Goal: Task Accomplishment & Management: Manage account settings

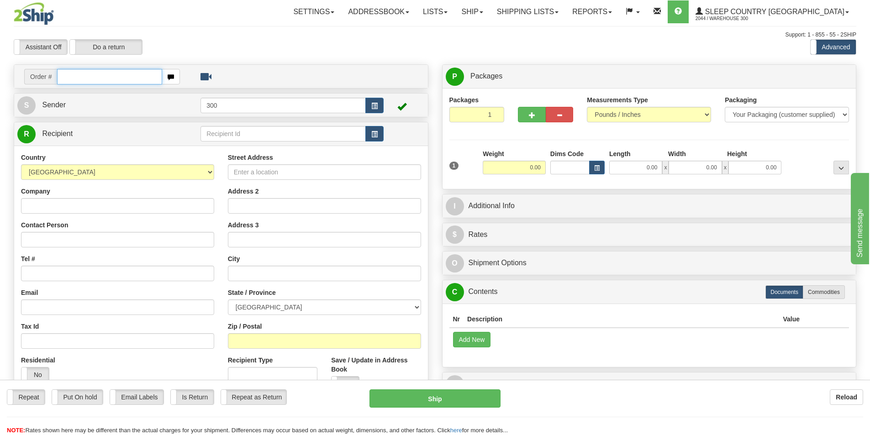
click at [140, 80] on input "text" at bounding box center [109, 77] width 105 height 16
type input "9000i061552"
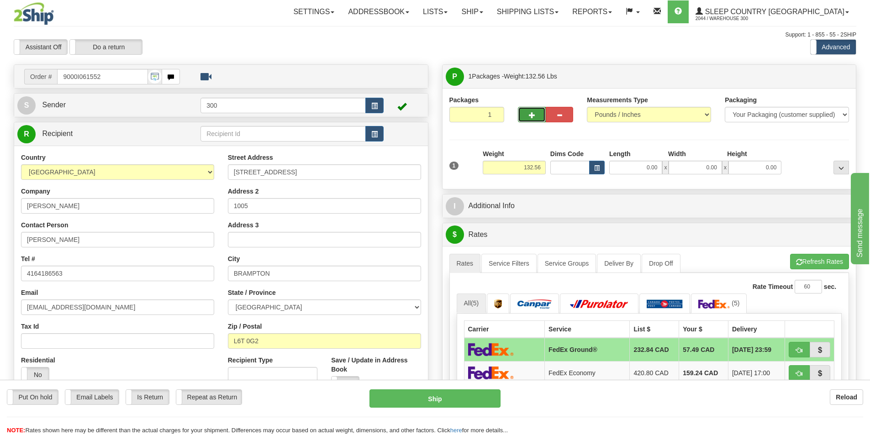
click at [431, 110] on button "button" at bounding box center [531, 115] width 27 height 16
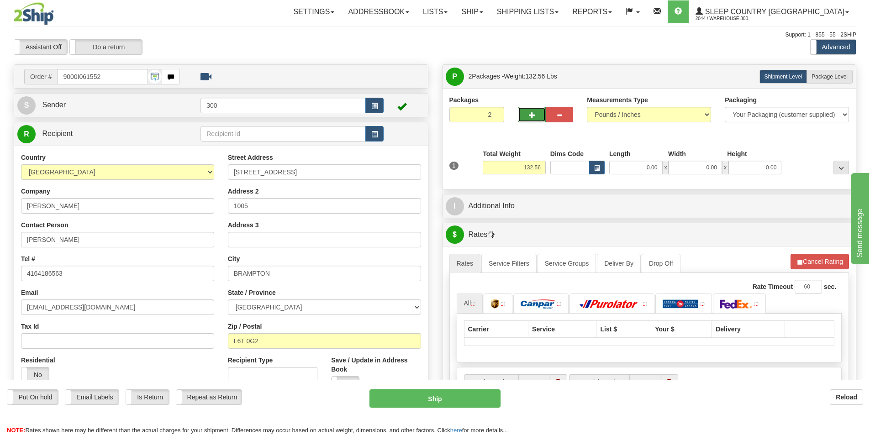
click at [431, 111] on button "button" at bounding box center [531, 115] width 27 height 16
type input "3"
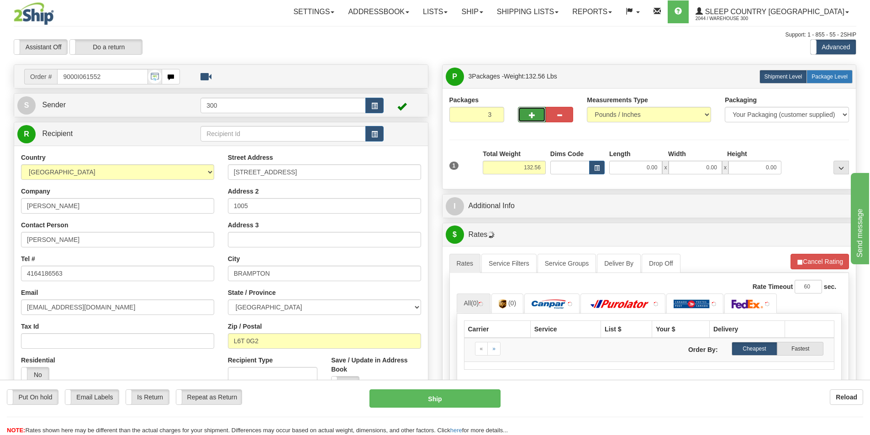
click at [431, 79] on span "Package Level" at bounding box center [830, 77] width 36 height 6
radio input "true"
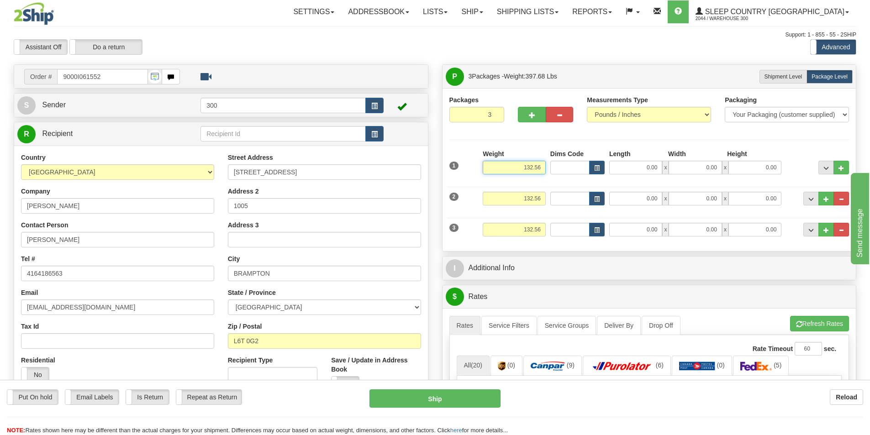
drag, startPoint x: 520, startPoint y: 168, endPoint x: 527, endPoint y: 168, distance: 7.3
click at [431, 168] on input "132.56" at bounding box center [514, 168] width 63 height 14
drag, startPoint x: 530, startPoint y: 165, endPoint x: 514, endPoint y: 168, distance: 15.8
click at [431, 168] on input "132.56" at bounding box center [514, 168] width 63 height 14
type input "82.56"
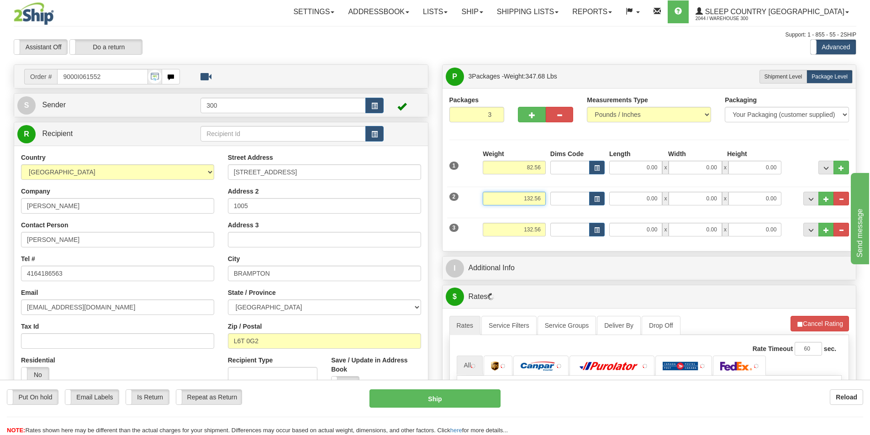
drag, startPoint x: 522, startPoint y: 197, endPoint x: 546, endPoint y: 192, distance: 23.9
click at [431, 192] on div "Weight 132.56" at bounding box center [514, 202] width 68 height 21
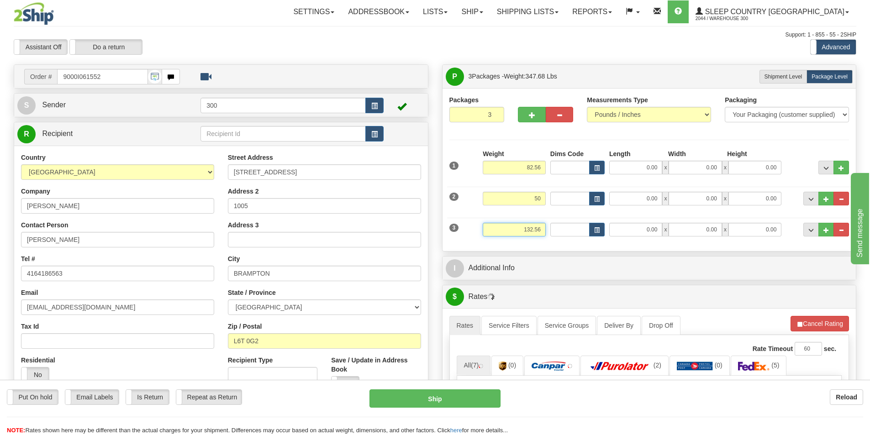
type input "50.00"
click at [431, 227] on input "132.56" at bounding box center [514, 230] width 63 height 14
drag, startPoint x: 531, startPoint y: 231, endPoint x: 510, endPoint y: 239, distance: 22.7
click at [431, 239] on div "Weight 132.56" at bounding box center [514, 233] width 68 height 21
type input "2.56"
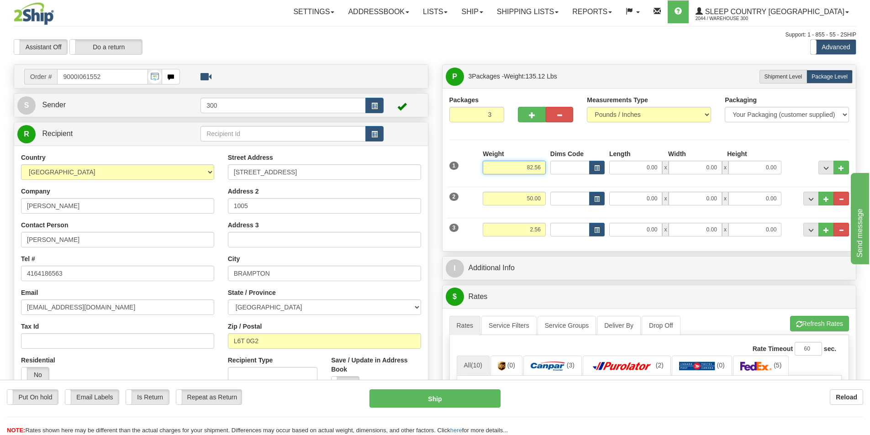
drag, startPoint x: 536, startPoint y: 170, endPoint x: 552, endPoint y: 172, distance: 16.1
click at [431, 172] on div "1 Weight 82.56 Dims Code x x" at bounding box center [649, 165] width 405 height 32
click at [431, 229] on input "2.56" at bounding box center [514, 230] width 63 height 14
type input "80.00"
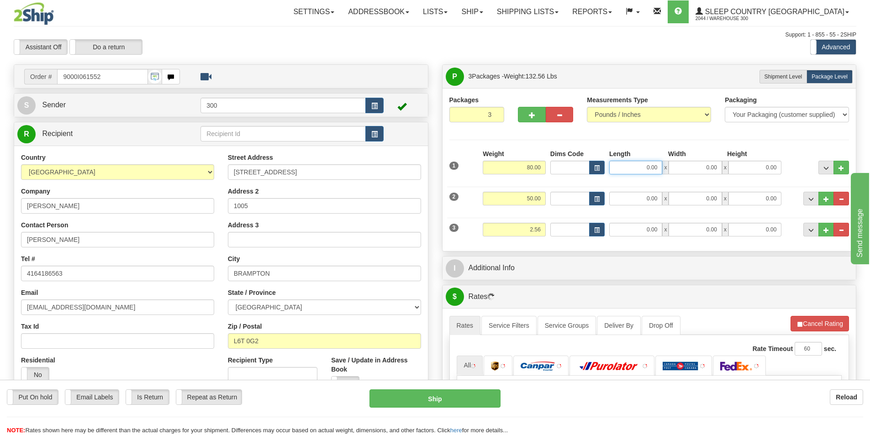
click at [431, 163] on input "0.00" at bounding box center [635, 168] width 53 height 14
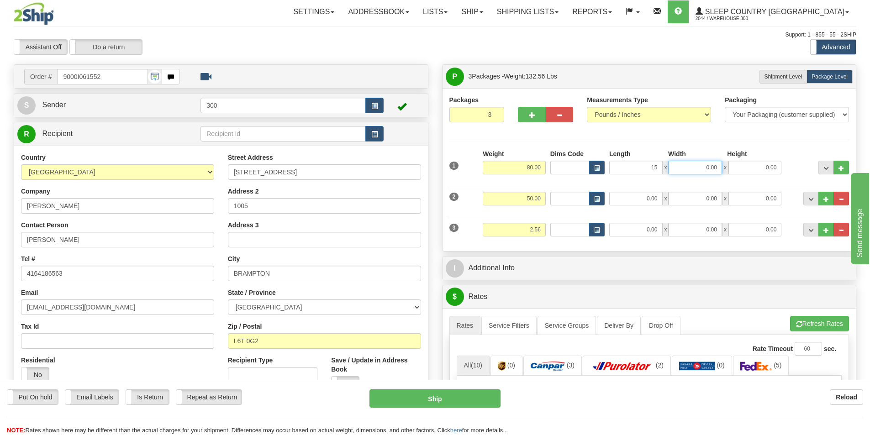
type input "15.00"
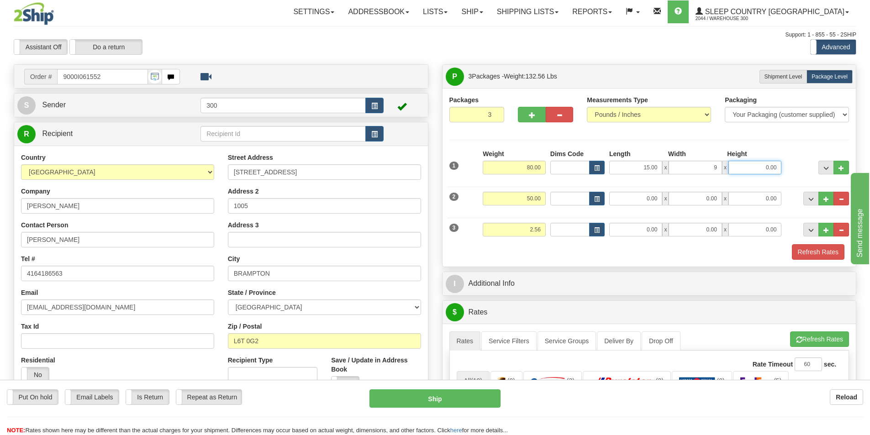
type input "9.00"
type input "77.00"
type input "17.00"
type input "42.00"
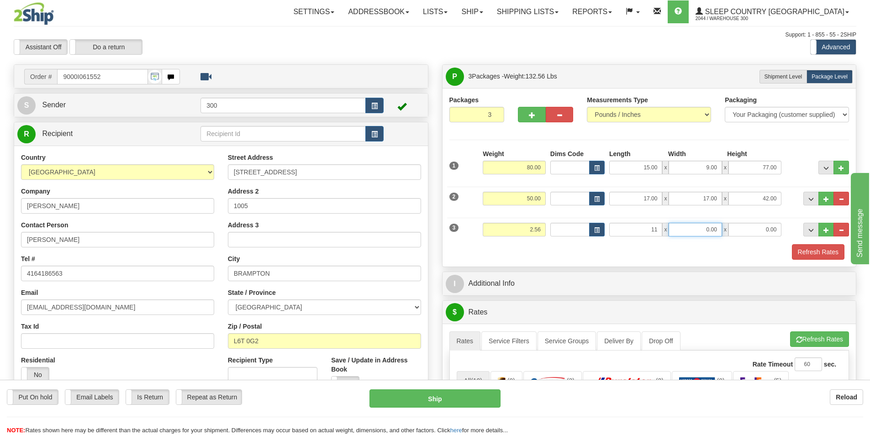
type input "11.00"
type input "4.00"
click at [431, 254] on button "Refresh Rates" at bounding box center [818, 252] width 53 height 16
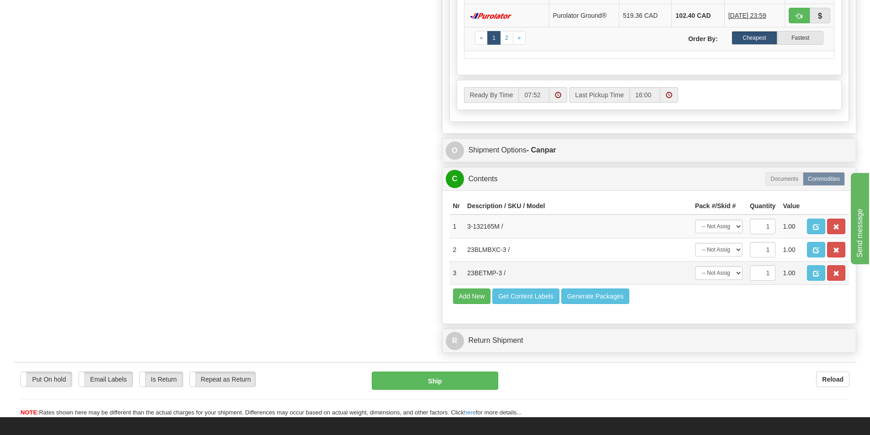
scroll to position [502, 0]
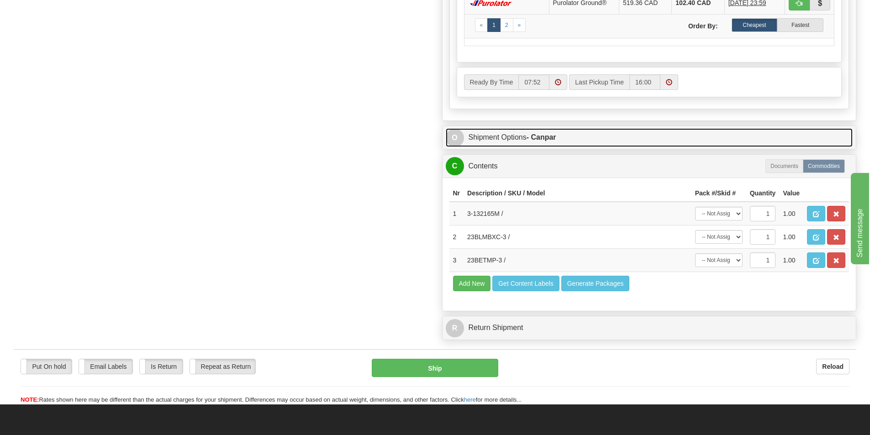
click at [431, 136] on strong "- Canpar" at bounding box center [542, 137] width 30 height 8
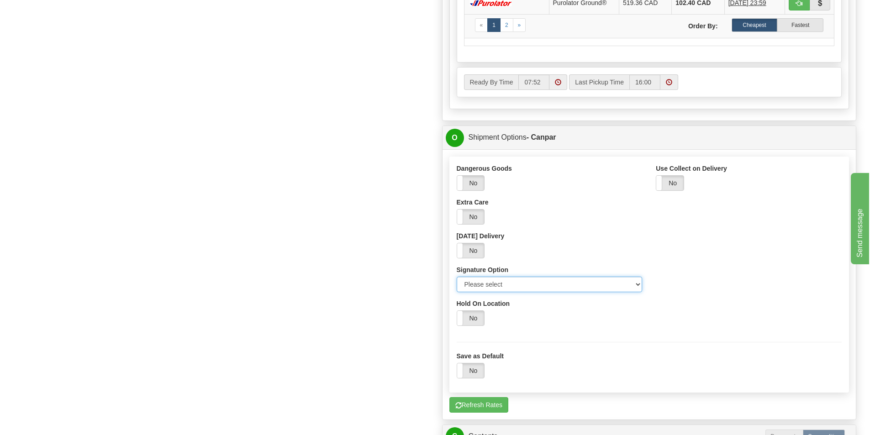
click at [431, 283] on select "Please select No Signature Required Signature Required Adult Signature" at bounding box center [550, 285] width 186 height 16
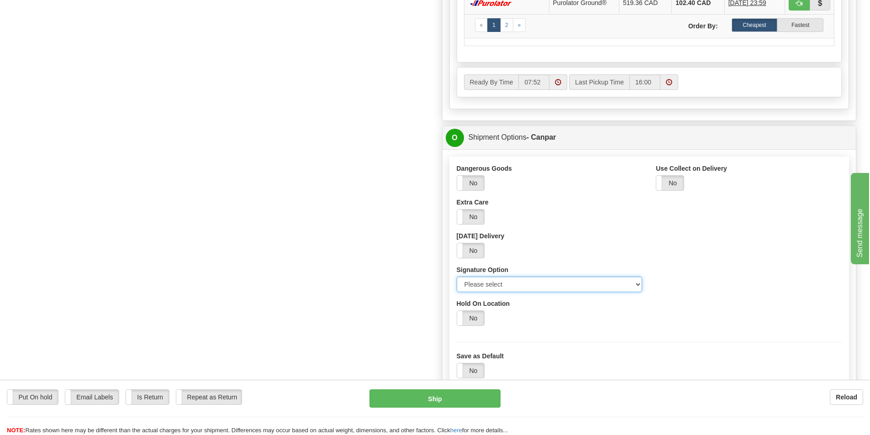
select select "2"
click at [431, 277] on select "Please select No Signature Required Signature Required Adult Signature" at bounding box center [550, 285] width 186 height 16
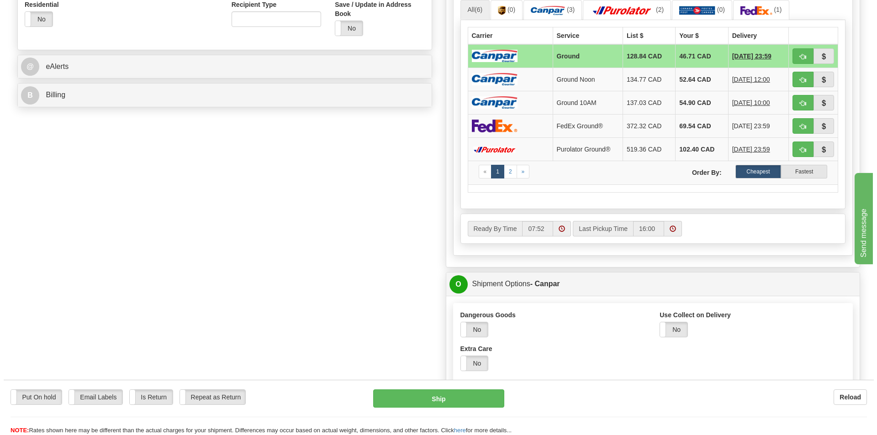
scroll to position [183, 0]
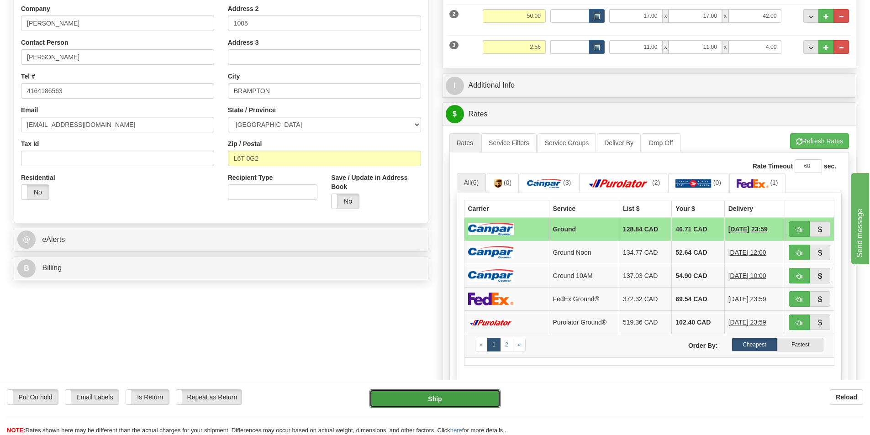
click at [431, 355] on button "Ship" at bounding box center [434, 399] width 131 height 18
type input "1"
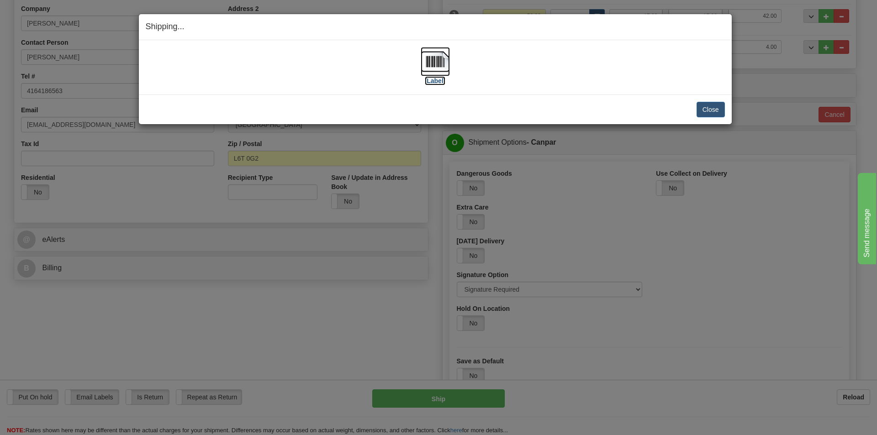
click at [431, 58] on img at bounding box center [435, 61] width 29 height 29
click at [431, 108] on button "Close" at bounding box center [710, 110] width 28 height 16
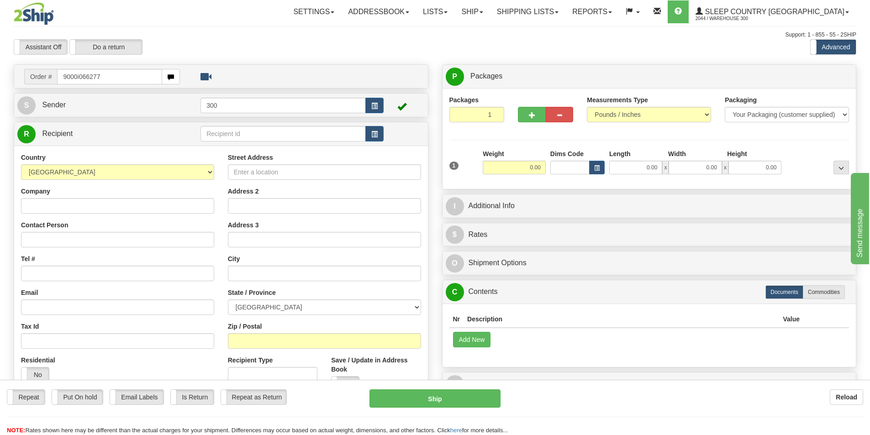
type input "9000i066277"
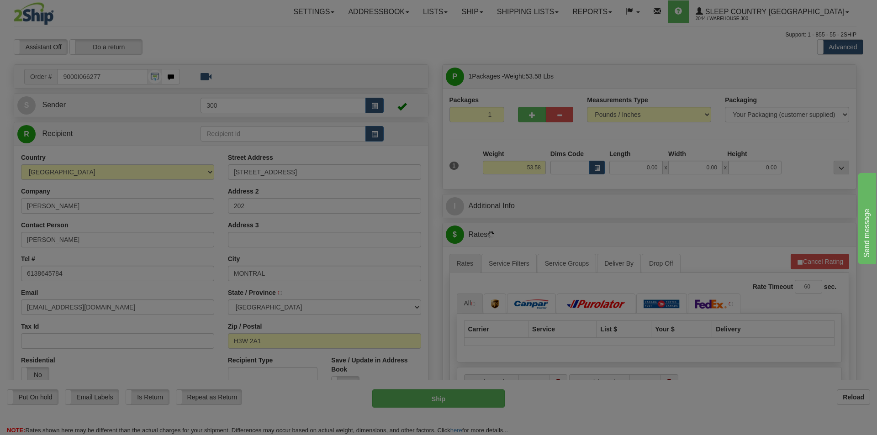
type input "[GEOGRAPHIC_DATA]"
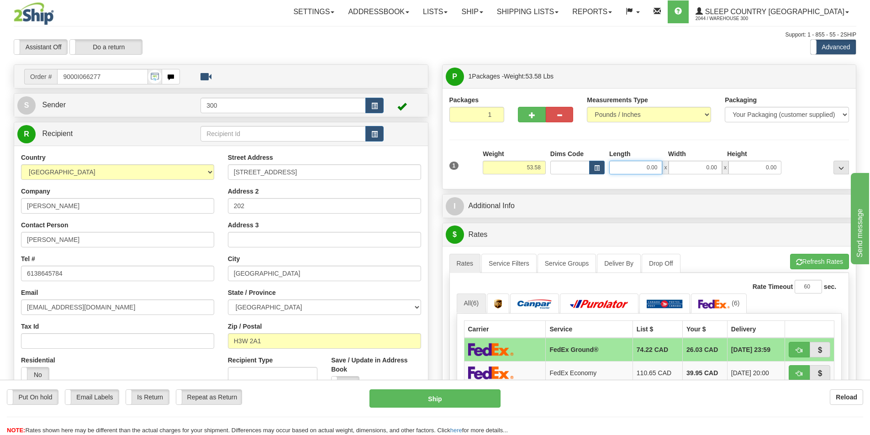
click at [647, 163] on input "0.00" at bounding box center [635, 168] width 53 height 14
type input "13.00"
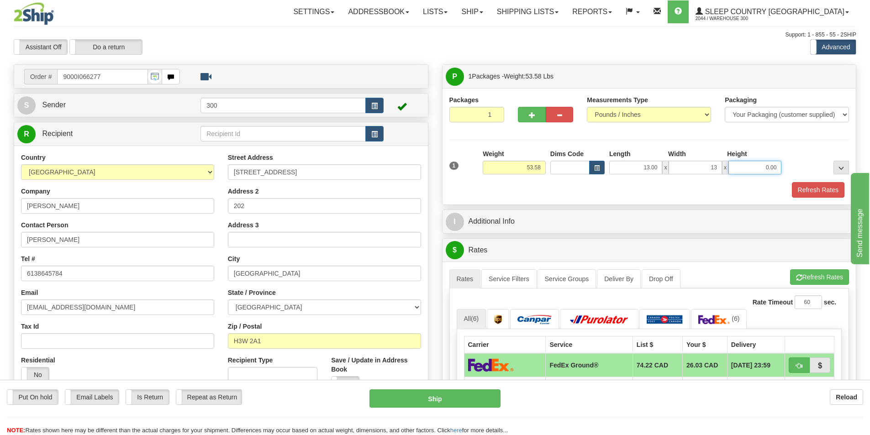
type input "13.00"
type input "40.00"
click at [807, 191] on button "Refresh Rates" at bounding box center [818, 190] width 53 height 16
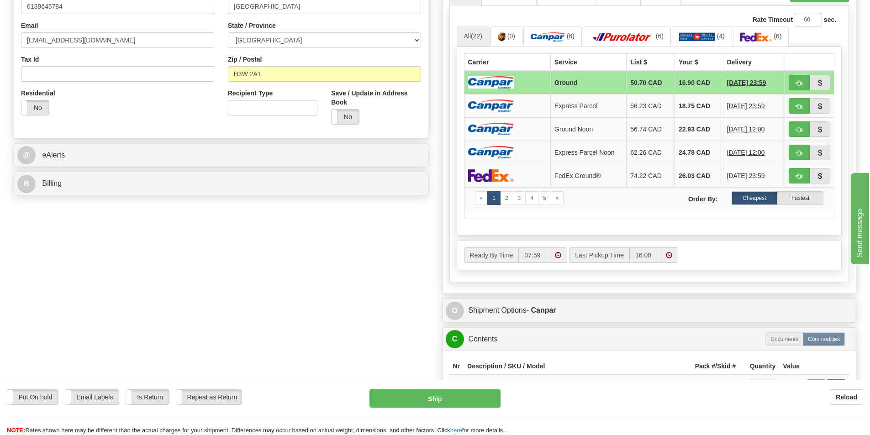
scroll to position [320, 0]
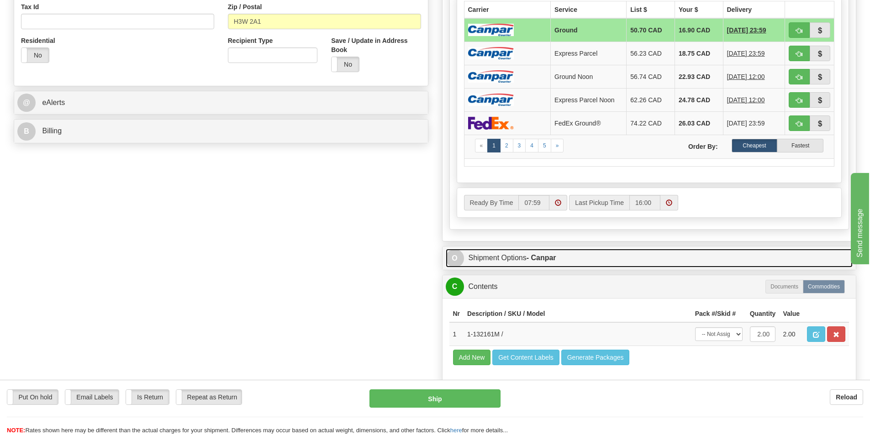
click at [554, 254] on strong "- Canpar" at bounding box center [542, 258] width 30 height 8
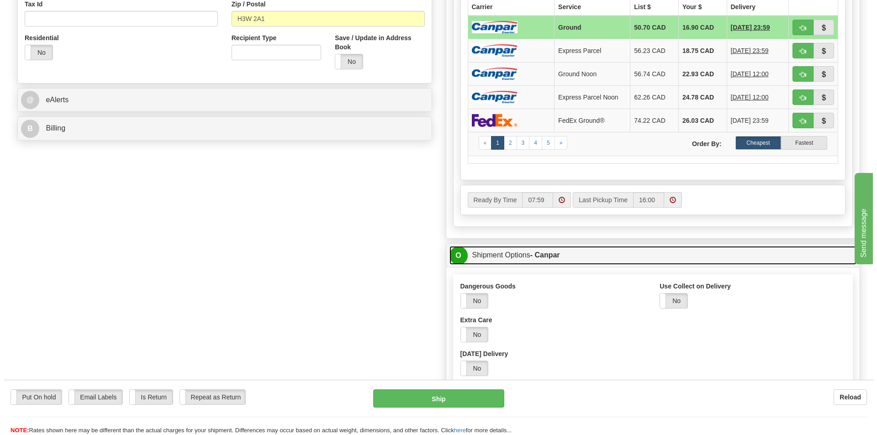
scroll to position [457, 0]
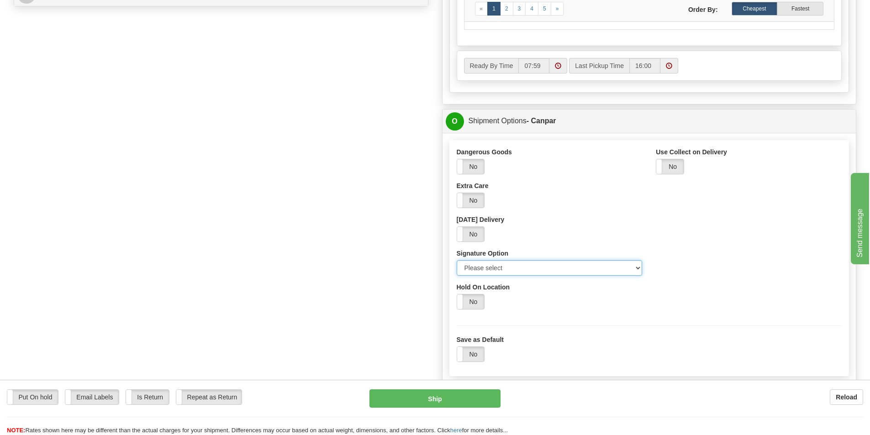
click at [638, 270] on select "Please select No Signature Required Signature Required Adult Signature" at bounding box center [550, 268] width 186 height 16
select select "2"
click at [457, 260] on select "Please select No Signature Required Signature Required Adult Signature" at bounding box center [550, 268] width 186 height 16
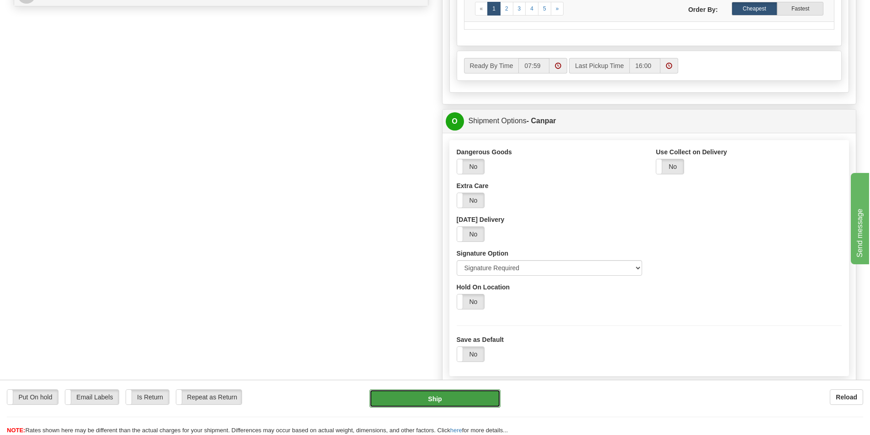
click at [471, 399] on button "Ship" at bounding box center [434, 399] width 131 height 18
type input "1"
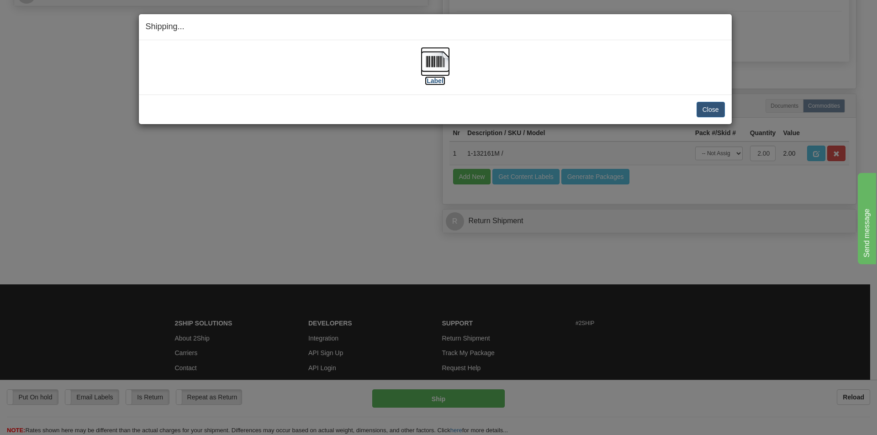
click at [440, 68] on img at bounding box center [435, 61] width 29 height 29
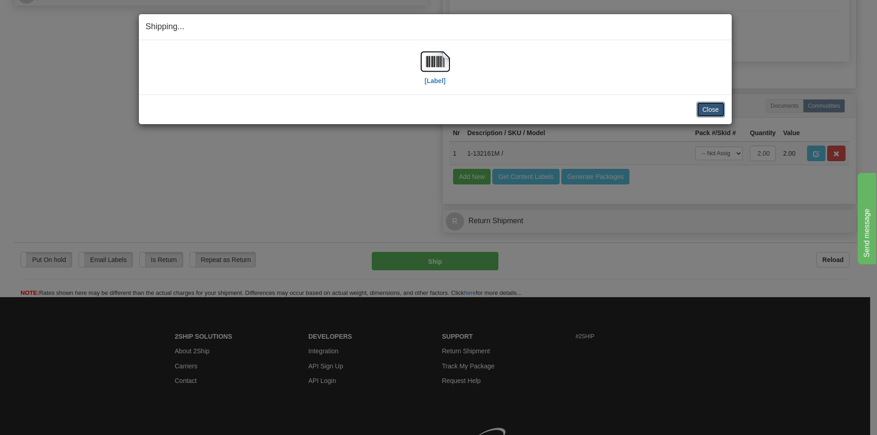
click at [703, 109] on button "Close" at bounding box center [710, 110] width 28 height 16
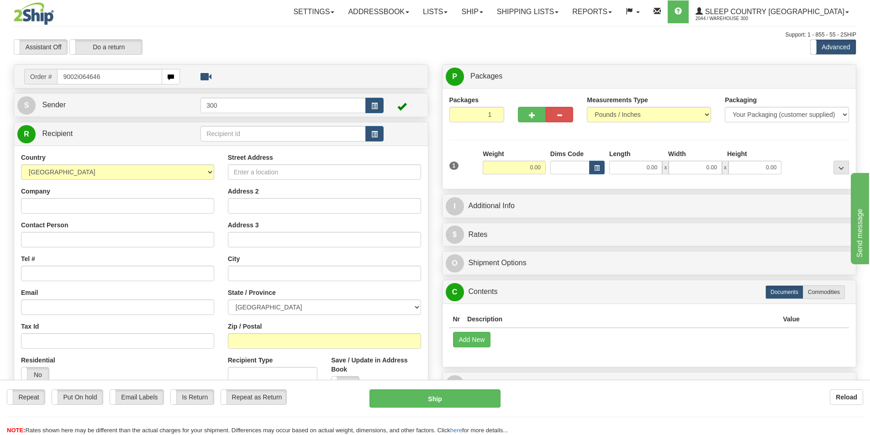
type input "9002i064646"
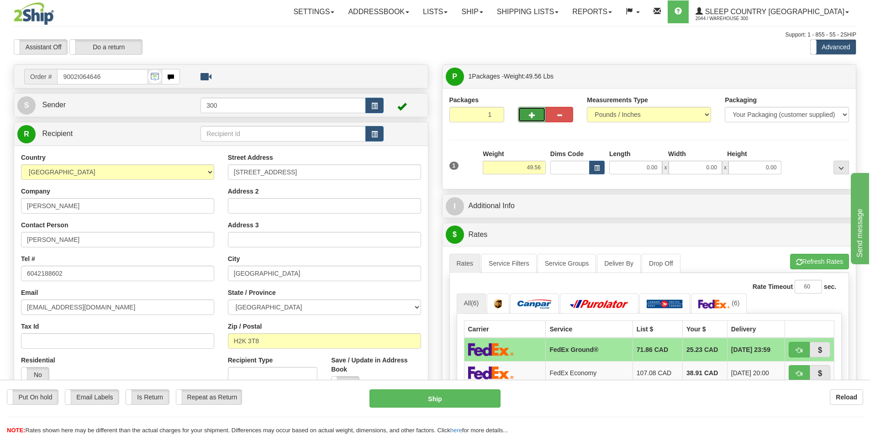
click at [525, 112] on button "button" at bounding box center [531, 115] width 27 height 16
type input "2"
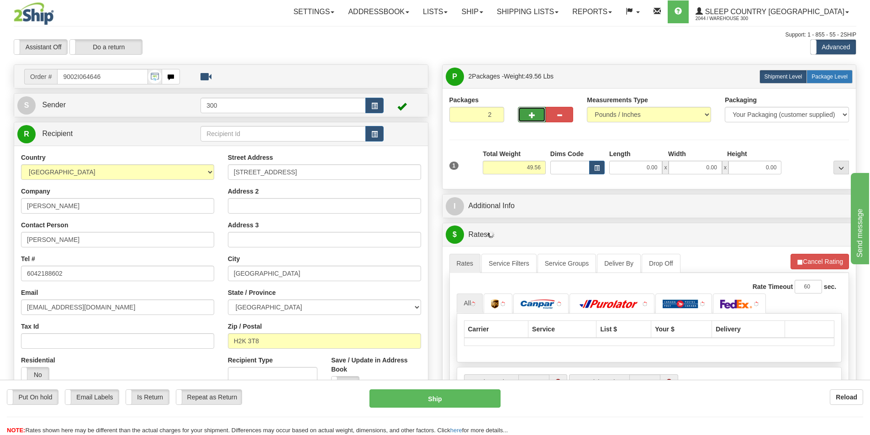
click at [827, 81] on label "Package Level Pack.." at bounding box center [830, 77] width 46 height 14
radio input "true"
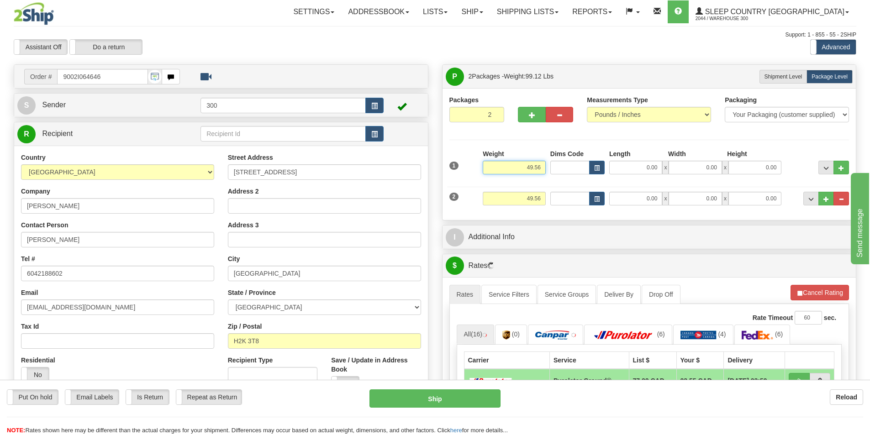
drag, startPoint x: 528, startPoint y: 167, endPoint x: 559, endPoint y: 167, distance: 31.5
click at [559, 167] on div "1 Weight 49.56 Dims Code x x" at bounding box center [649, 165] width 405 height 32
click at [530, 169] on input "49.56" at bounding box center [514, 168] width 63 height 14
drag, startPoint x: 533, startPoint y: 168, endPoint x: 513, endPoint y: 170, distance: 20.3
click at [513, 170] on input "49.56" at bounding box center [514, 168] width 63 height 14
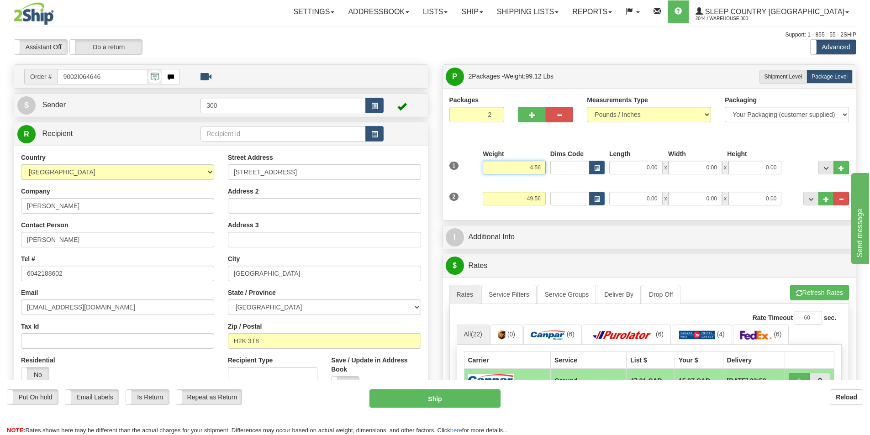
type input "4.56"
click at [532, 198] on input "49.56" at bounding box center [514, 199] width 63 height 14
drag, startPoint x: 529, startPoint y: 198, endPoint x: 562, endPoint y: 195, distance: 33.0
click at [562, 195] on div "2 Weight 49.56 Dims Code Length Width Height" at bounding box center [649, 197] width 405 height 31
type input "45.00"
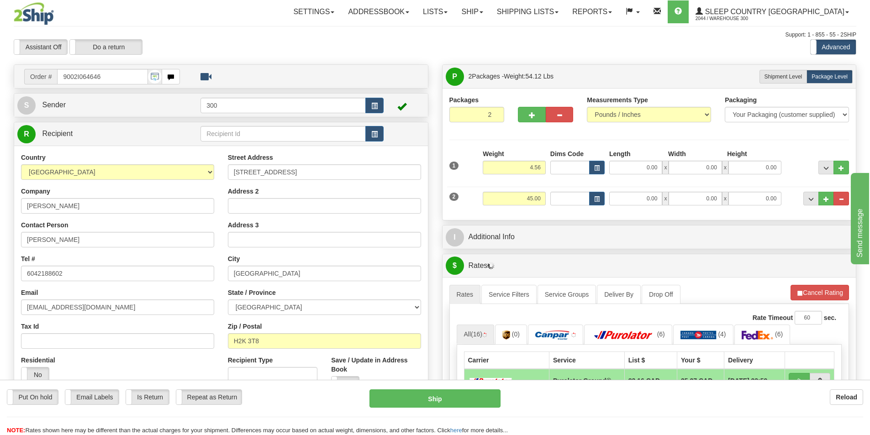
click at [648, 175] on div "1 Weight 4.56 Dims Code 0.00" at bounding box center [649, 165] width 405 height 32
click at [643, 171] on input "0.00" at bounding box center [635, 168] width 53 height 14
type input "7.00"
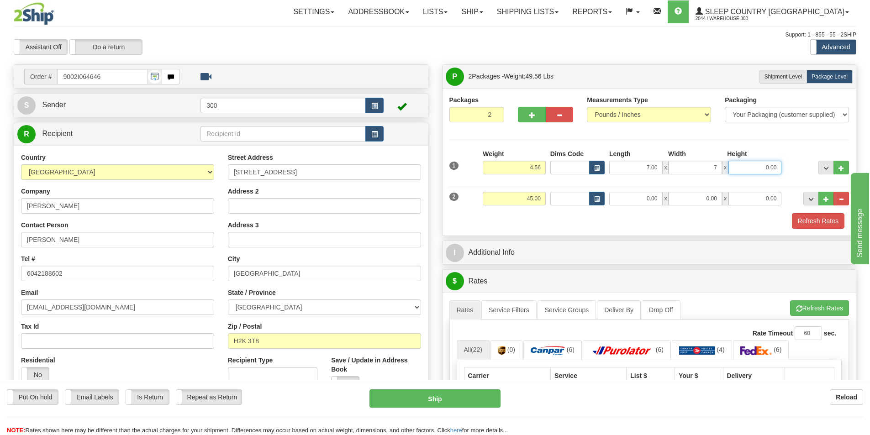
type input "7.00"
type input "14.00"
type input "17.00"
type input "42.00"
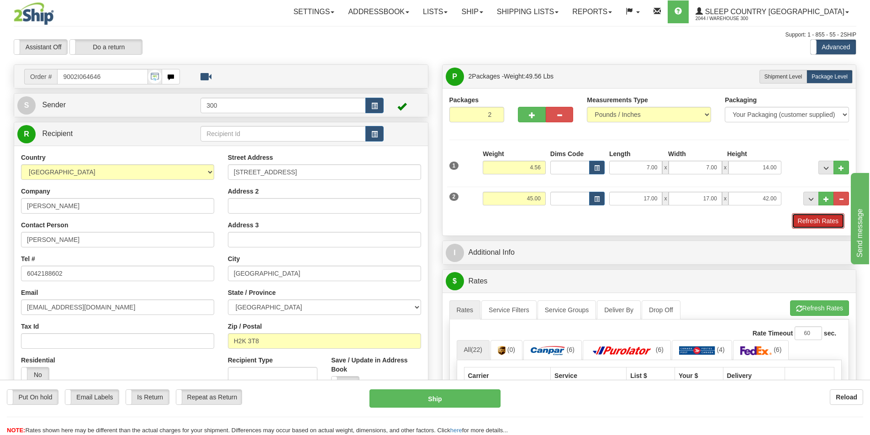
click at [828, 216] on button "Refresh Rates" at bounding box center [818, 221] width 53 height 16
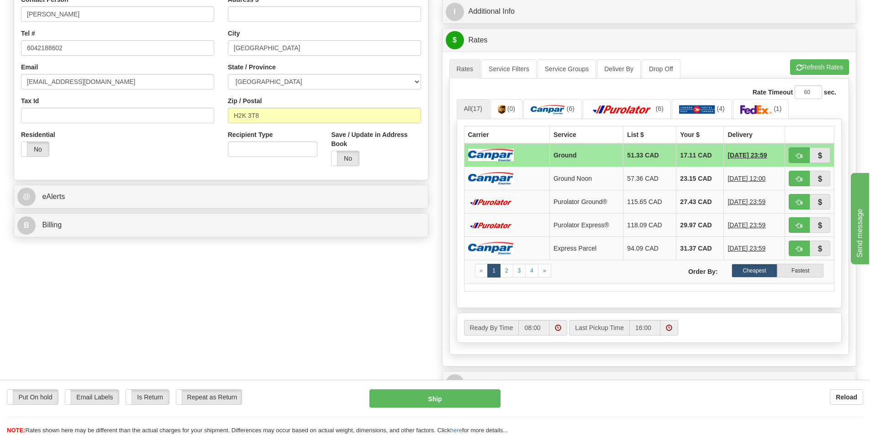
scroll to position [365, 0]
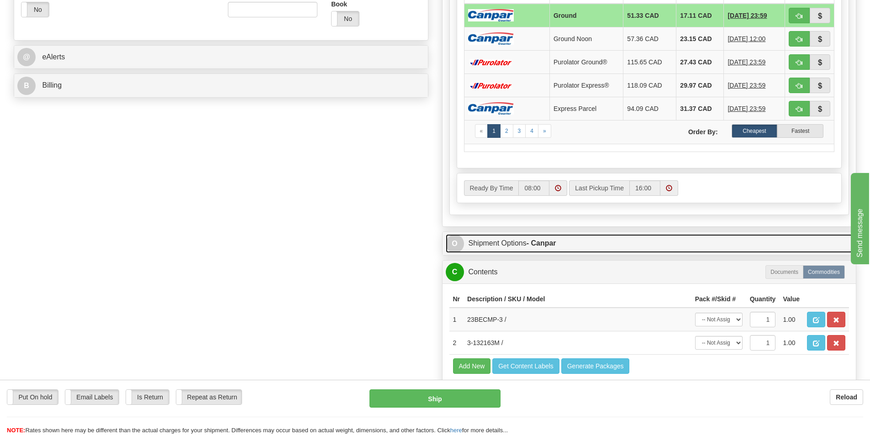
click at [554, 241] on strong "- Canpar" at bounding box center [542, 243] width 30 height 8
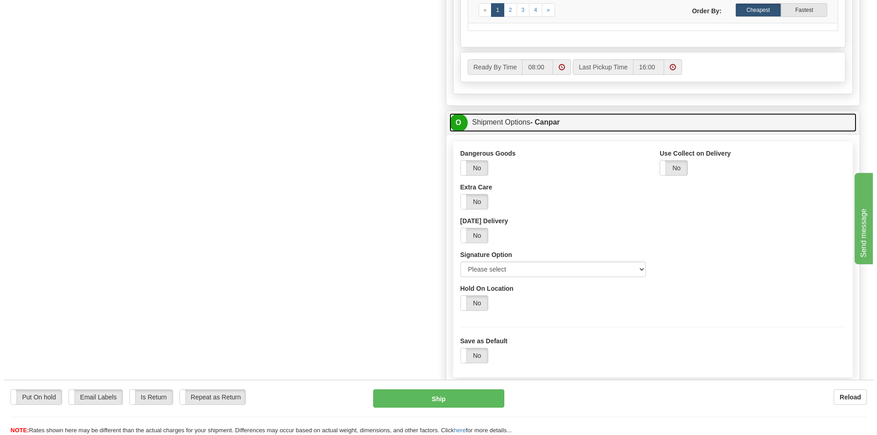
scroll to position [502, 0]
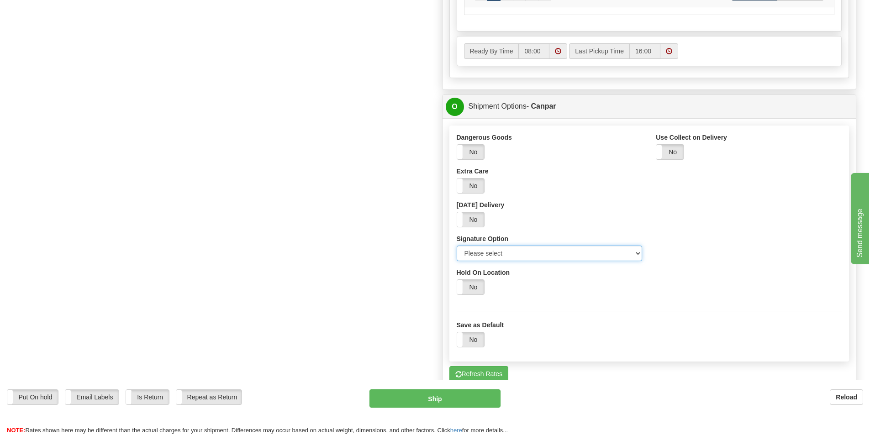
click at [636, 256] on select "Please select No Signature Required Signature Required Adult Signature" at bounding box center [550, 254] width 186 height 16
select select "2"
click at [457, 246] on select "Please select No Signature Required Signature Required Adult Signature" at bounding box center [550, 254] width 186 height 16
click at [447, 403] on button "Ship" at bounding box center [434, 399] width 131 height 18
type input "1"
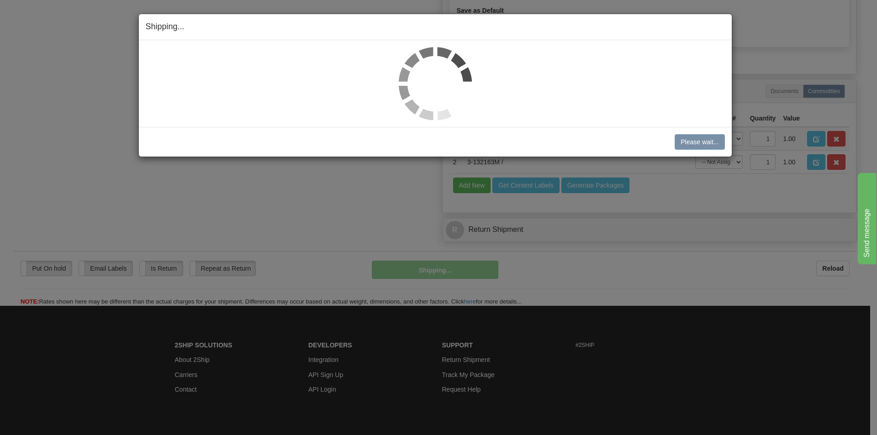
scroll to position [479, 0]
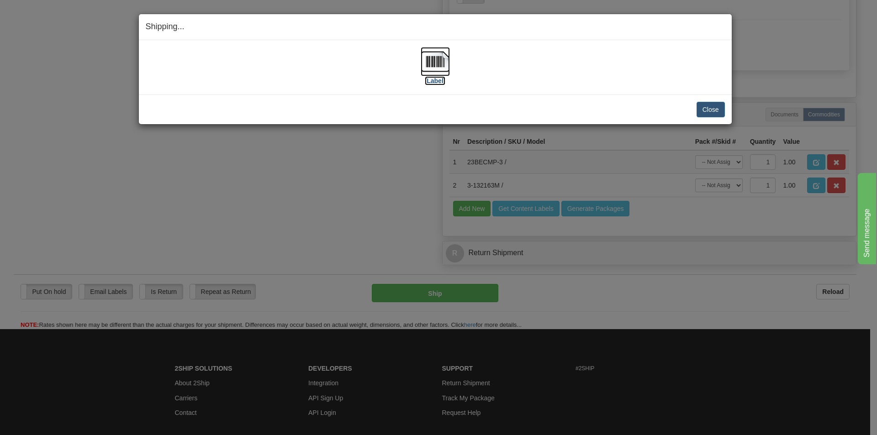
click at [443, 62] on img at bounding box center [435, 61] width 29 height 29
click at [704, 109] on button "Close" at bounding box center [710, 110] width 28 height 16
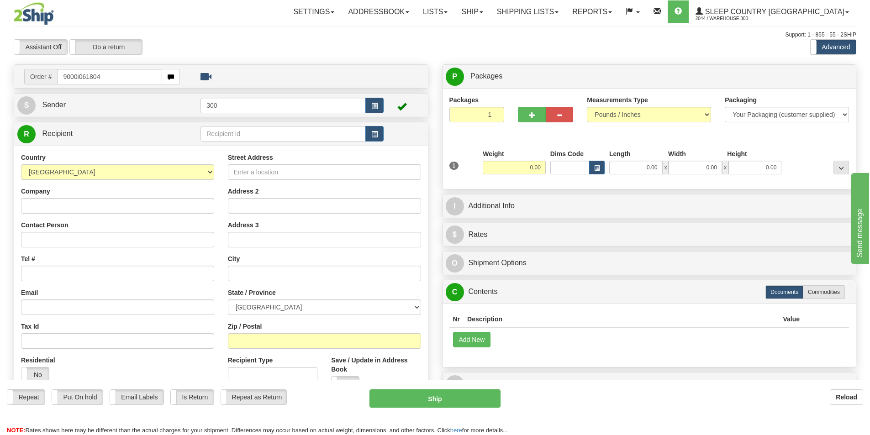
type input "9000i061804"
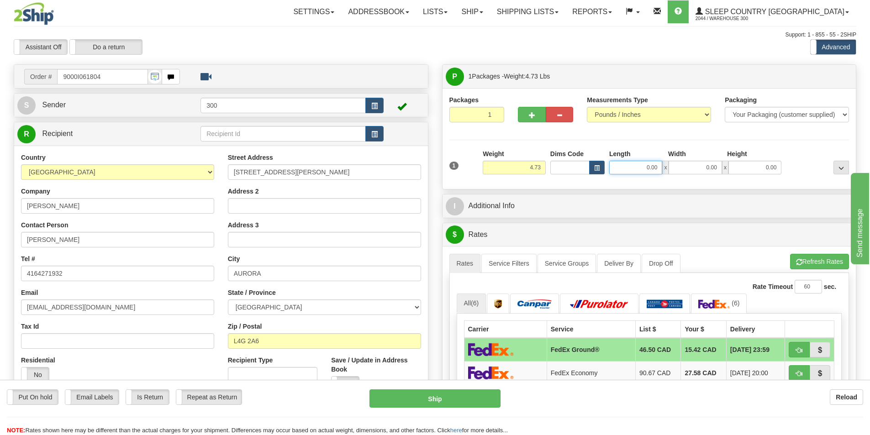
click at [643, 169] on input "0.00" at bounding box center [635, 168] width 53 height 14
type input "14.00"
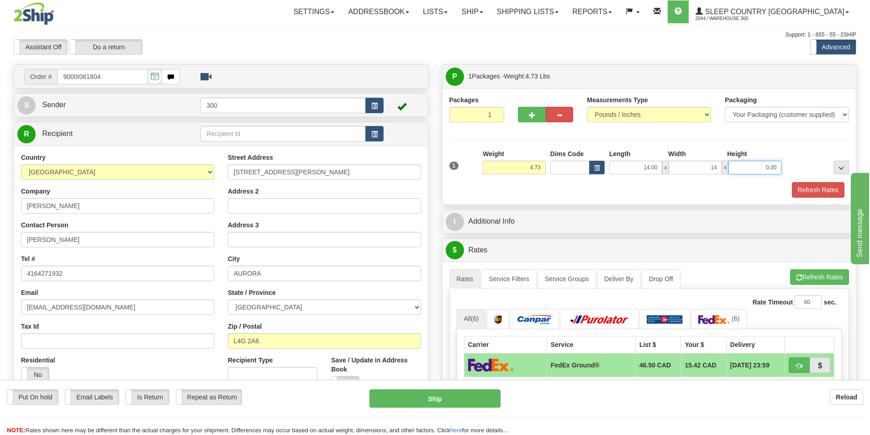
type input "14.00"
type input "4.75"
click at [819, 194] on button "Refresh Rates" at bounding box center [818, 190] width 53 height 16
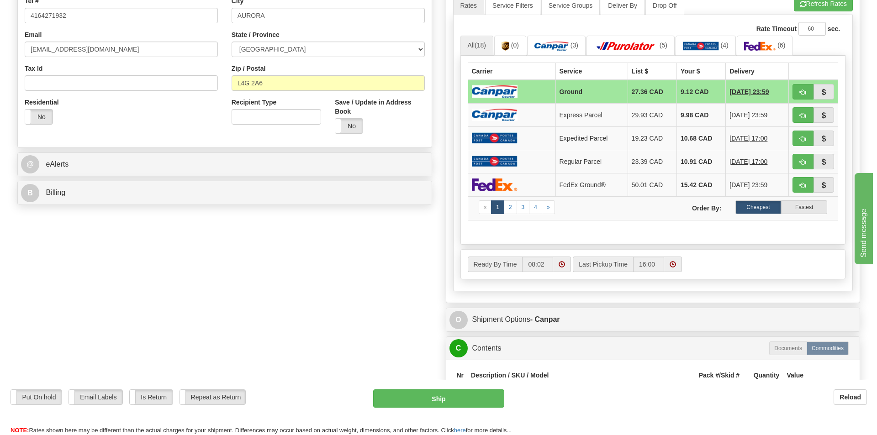
scroll to position [274, 0]
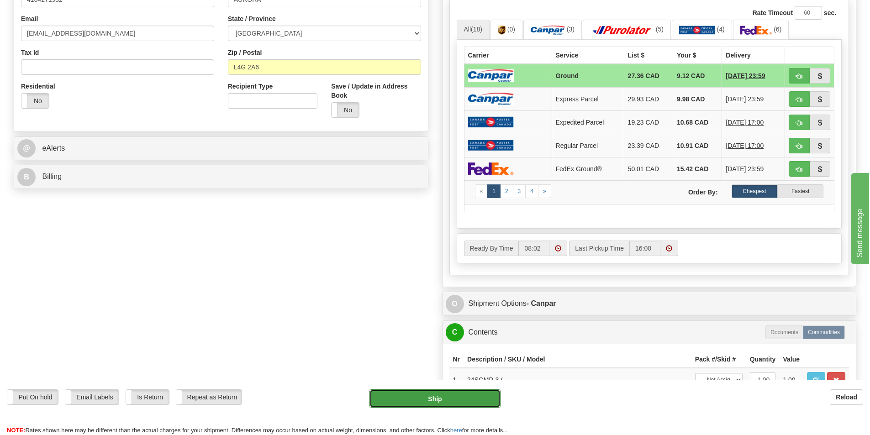
click at [431, 401] on button "Ship" at bounding box center [434, 399] width 131 height 18
type input "1"
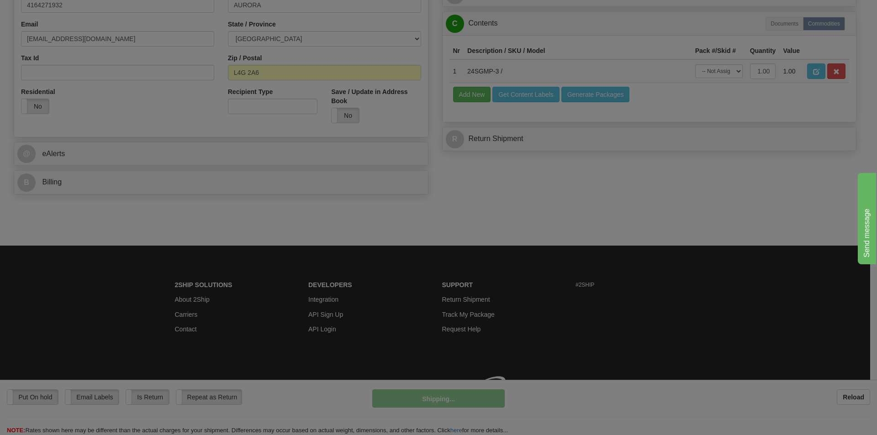
scroll to position [269, 0]
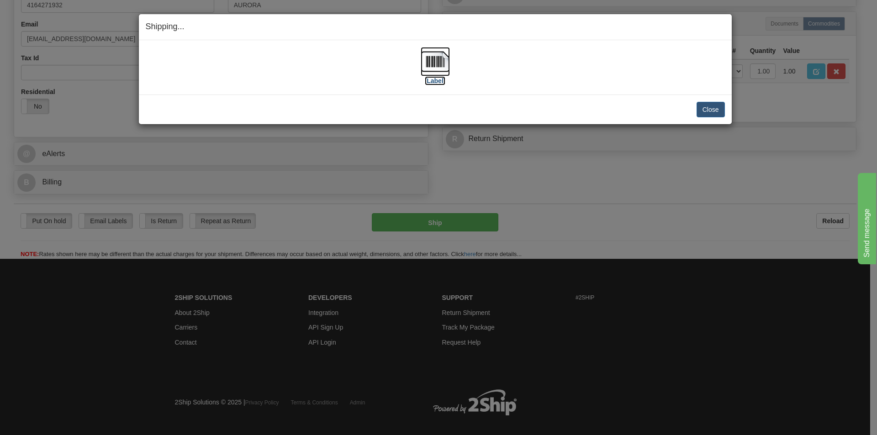
click at [435, 62] on img at bounding box center [435, 61] width 29 height 29
click at [722, 114] on button "Close" at bounding box center [710, 110] width 28 height 16
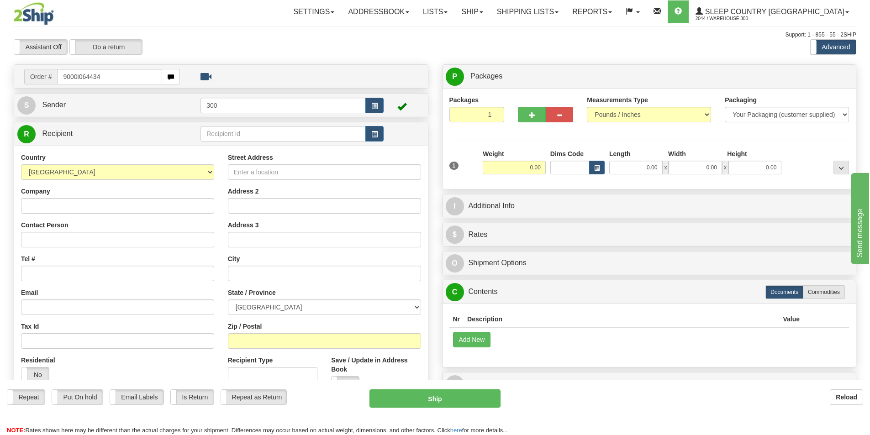
type input "9000i064434"
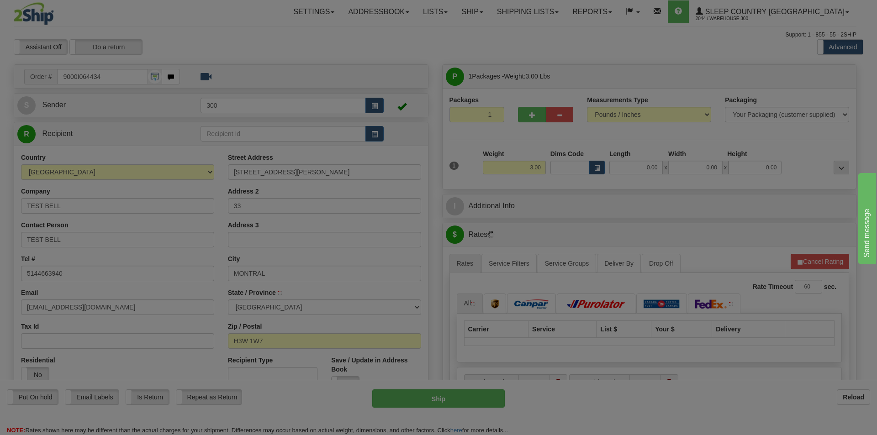
type input "[GEOGRAPHIC_DATA]"
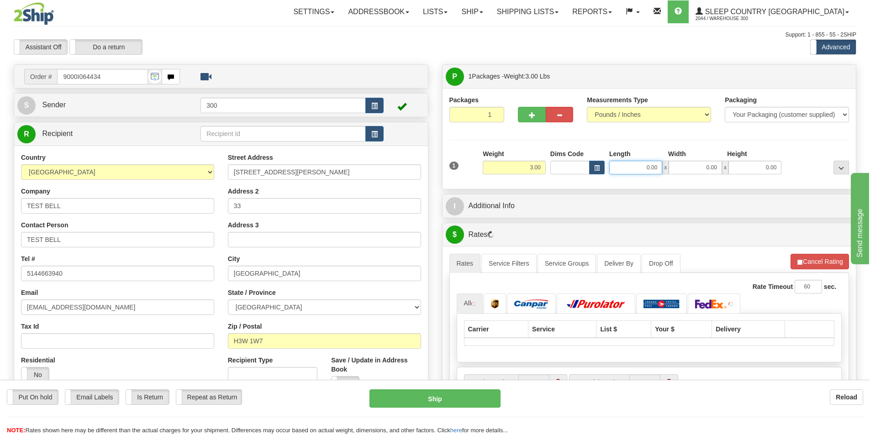
click at [650, 168] on input "0.00" at bounding box center [635, 168] width 53 height 14
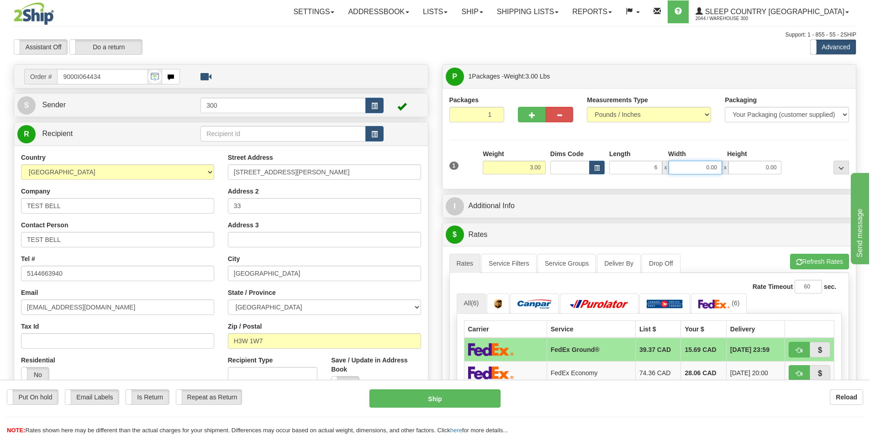
type input "6.00"
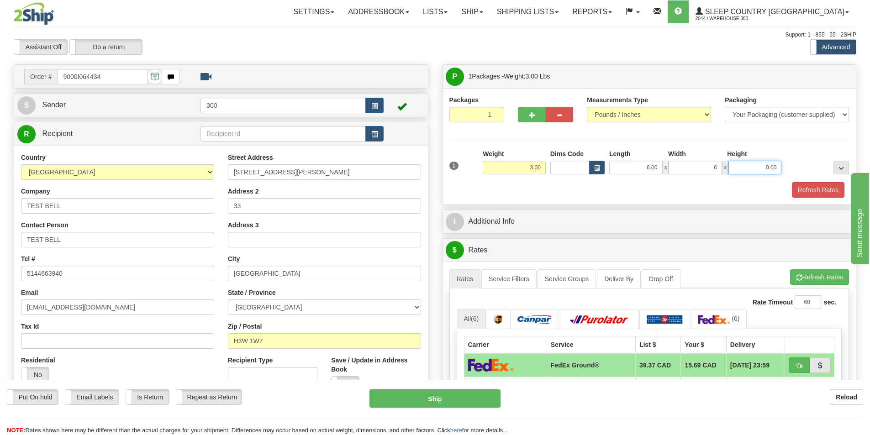
type input "6.00"
type input "16.00"
click at [821, 193] on button "Refresh Rates" at bounding box center [818, 190] width 53 height 16
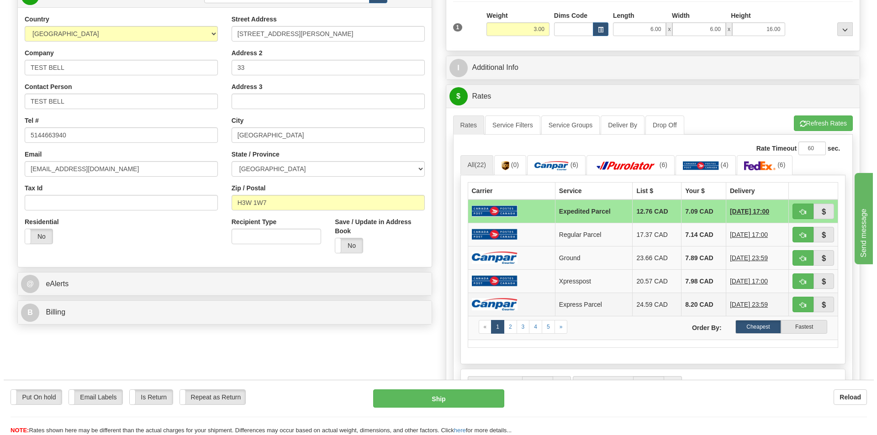
scroll to position [183, 0]
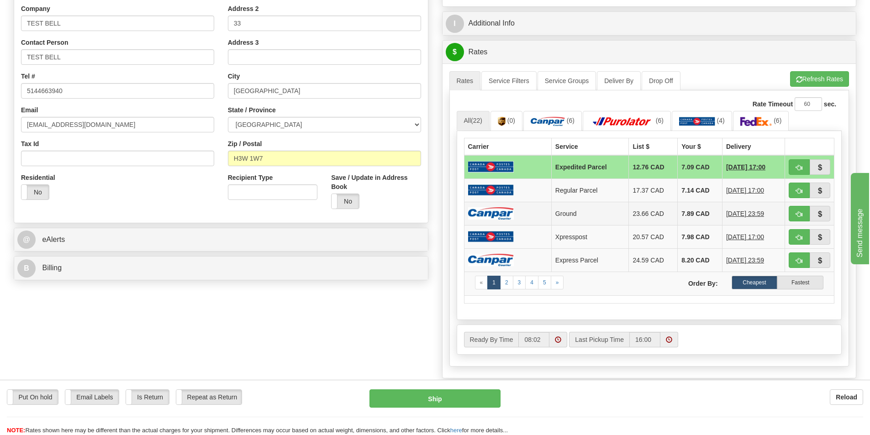
drag, startPoint x: 684, startPoint y: 211, endPoint x: 676, endPoint y: 207, distance: 9.0
click at [683, 211] on td "7.89 CAD" at bounding box center [700, 213] width 45 height 23
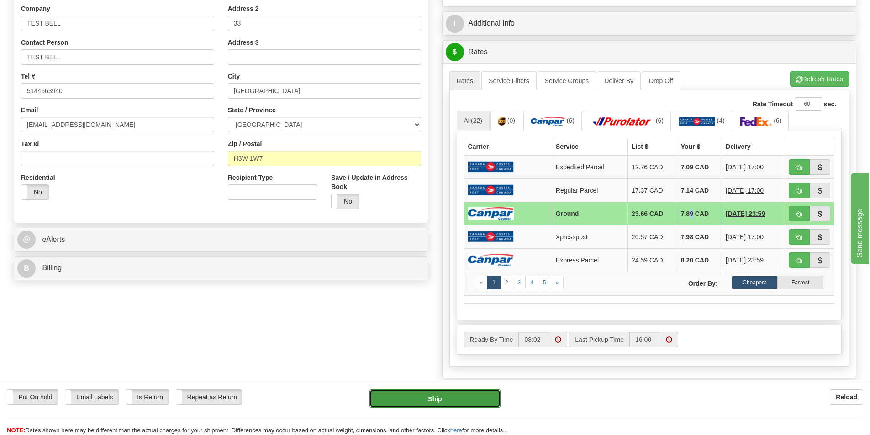
click at [419, 397] on button "Ship" at bounding box center [434, 399] width 131 height 18
type input "1"
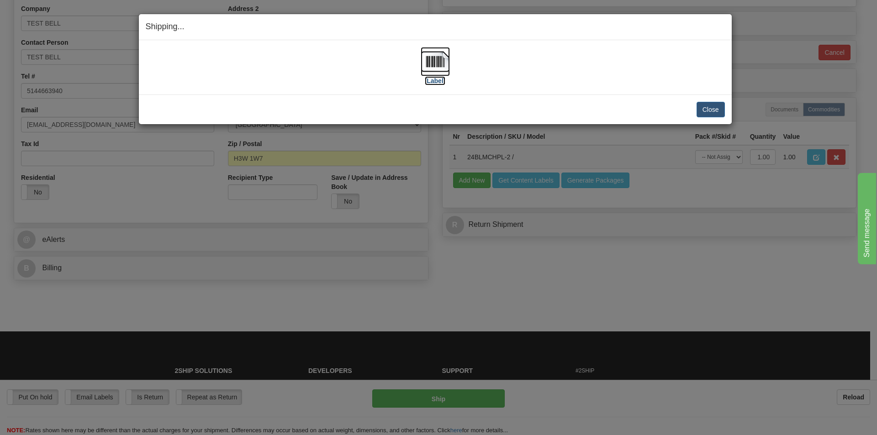
click at [434, 66] on img at bounding box center [435, 61] width 29 height 29
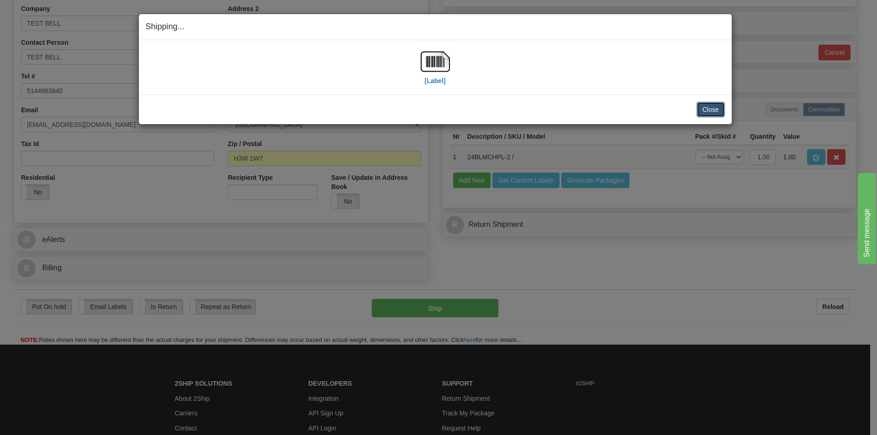
click at [709, 107] on button "Close" at bounding box center [710, 110] width 28 height 16
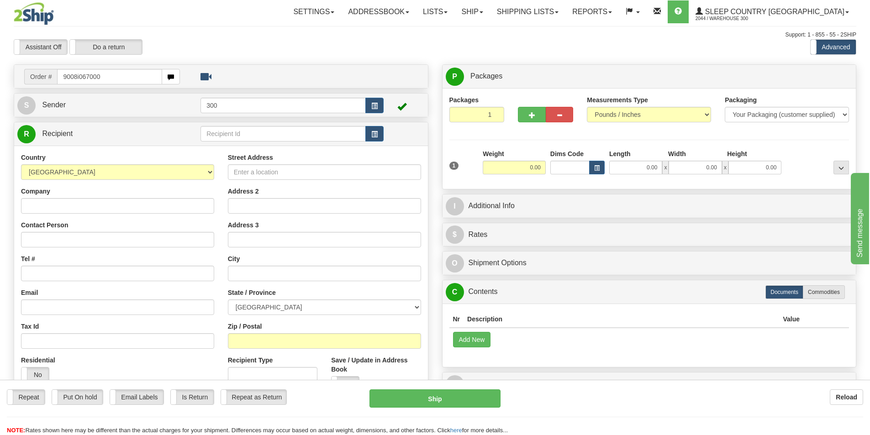
type input "9008i067000"
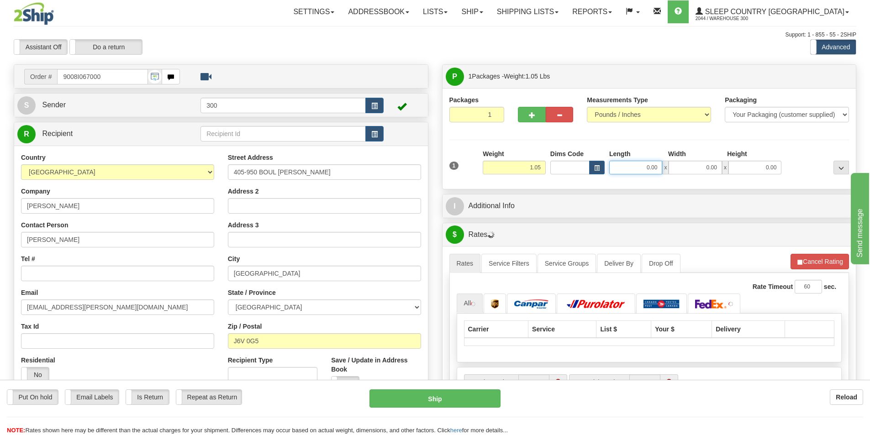
click at [637, 165] on input "0.00" at bounding box center [635, 168] width 53 height 14
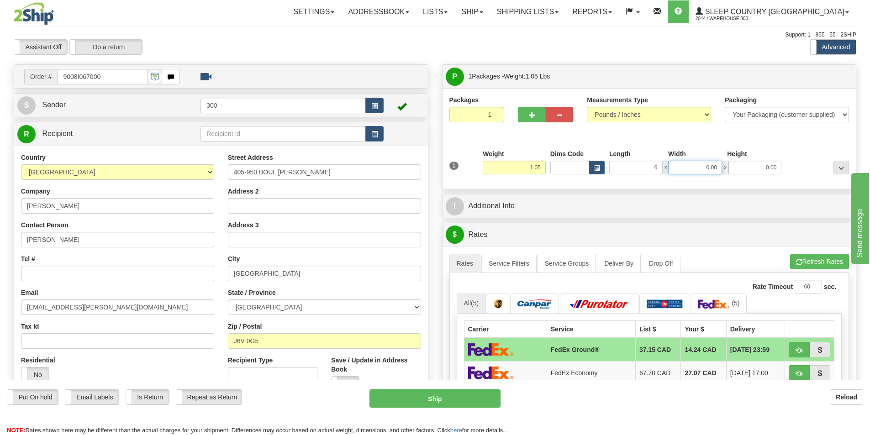
type input "6.00"
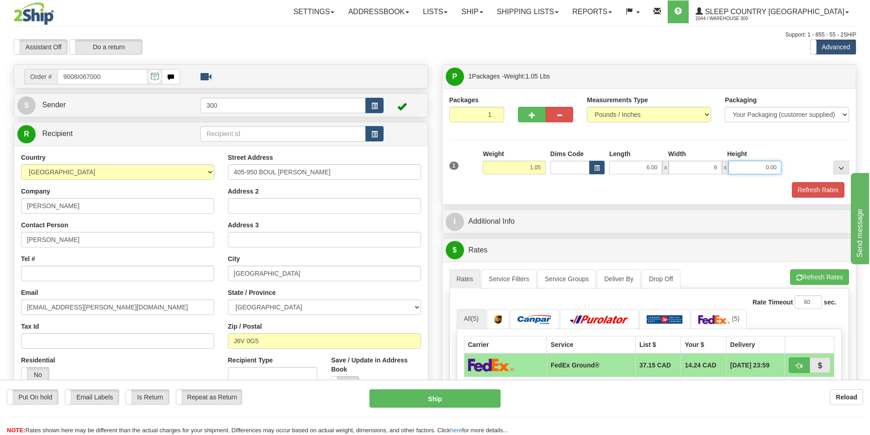
type input "6.00"
type input "3.00"
click at [805, 188] on button "Refresh Rates" at bounding box center [818, 190] width 53 height 16
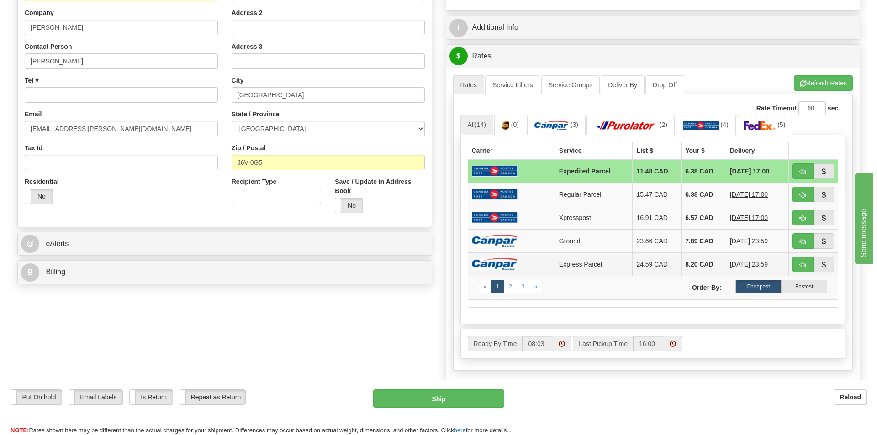
scroll to position [183, 0]
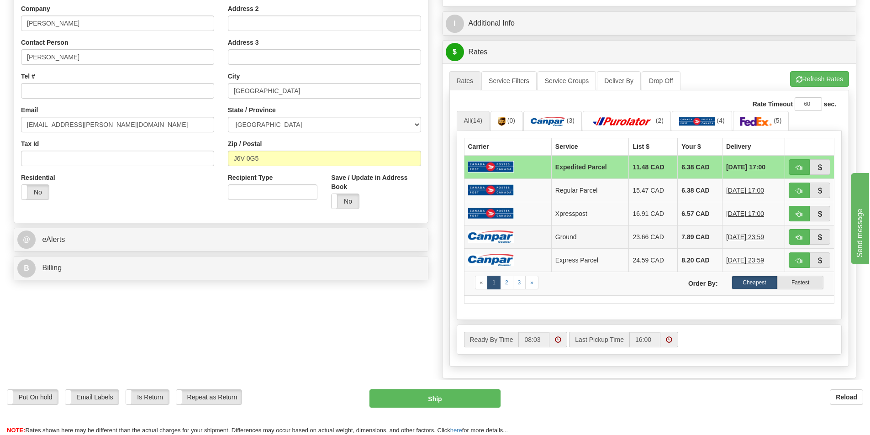
click at [678, 239] on td "7.89 CAD" at bounding box center [700, 236] width 45 height 23
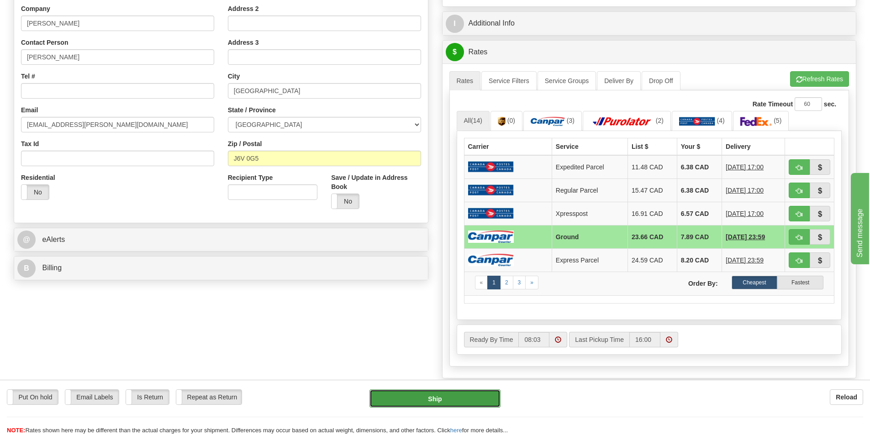
click at [420, 396] on button "Ship" at bounding box center [434, 399] width 131 height 18
type input "1"
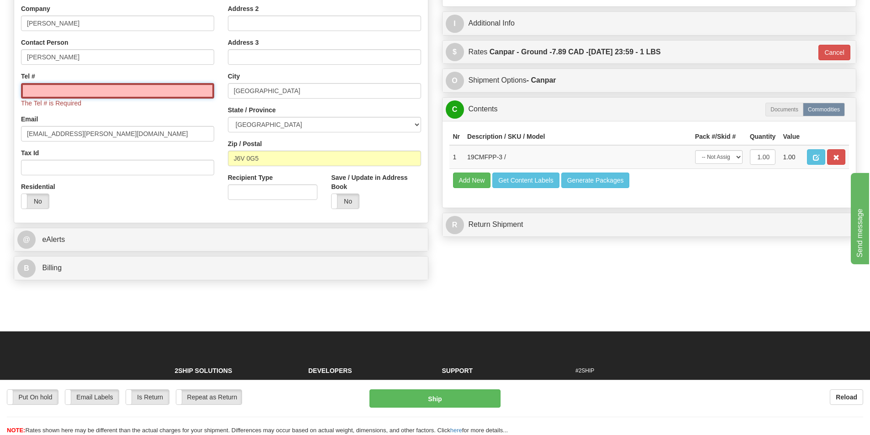
click at [106, 94] on input "Tel #" at bounding box center [117, 91] width 193 height 16
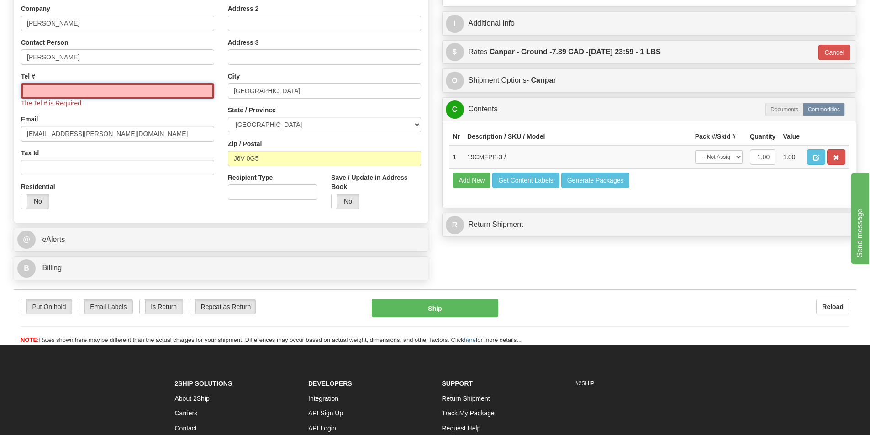
type input "5146956376"
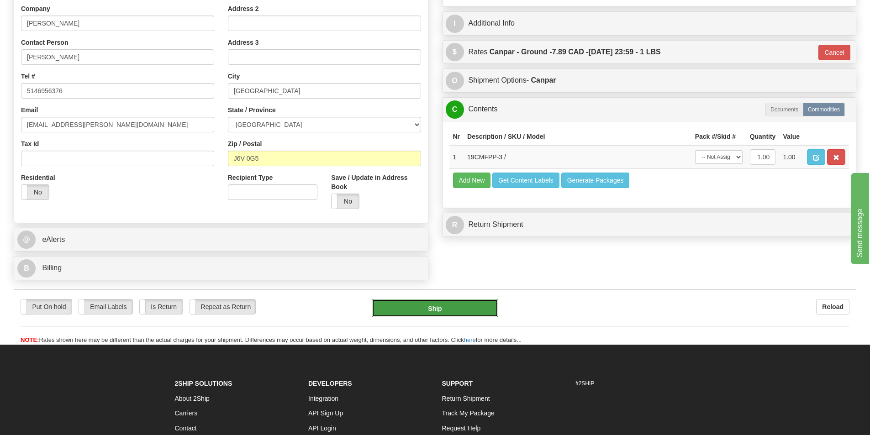
click at [408, 308] on button "Ship" at bounding box center [435, 308] width 127 height 18
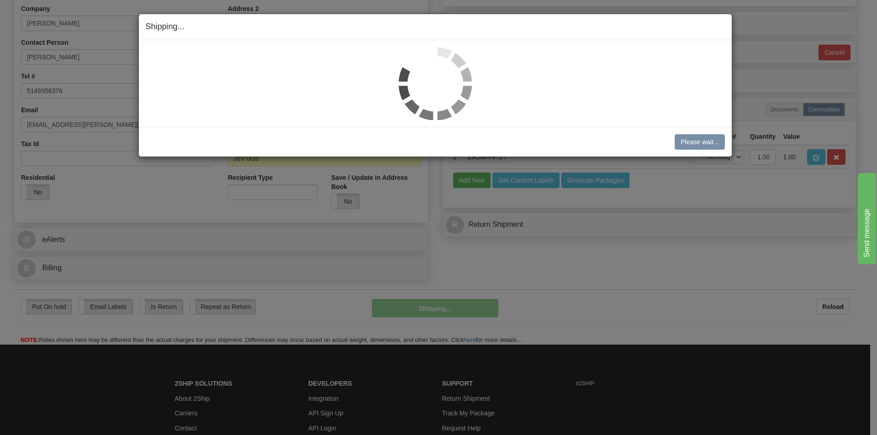
click at [685, 250] on div "Shipping... Your SHIPMENT will EXPIRE in Please wait... Cancel Cancel Shipment …" at bounding box center [438, 217] width 877 height 435
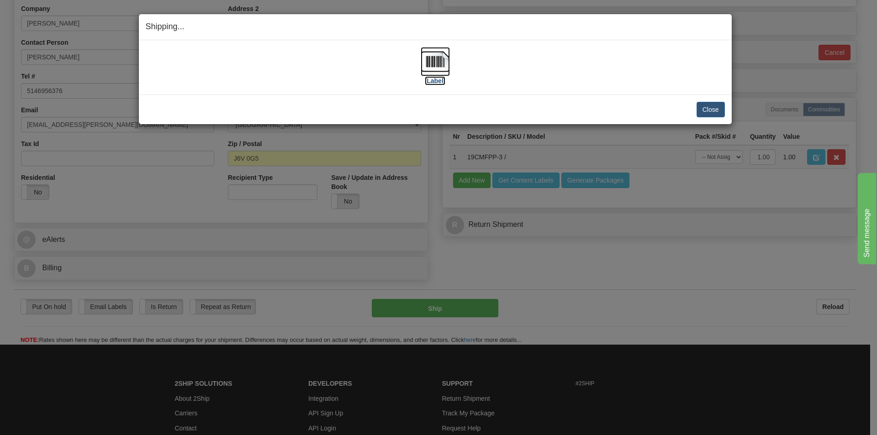
click at [442, 67] on img at bounding box center [435, 61] width 29 height 29
click at [707, 108] on button "Close" at bounding box center [710, 110] width 28 height 16
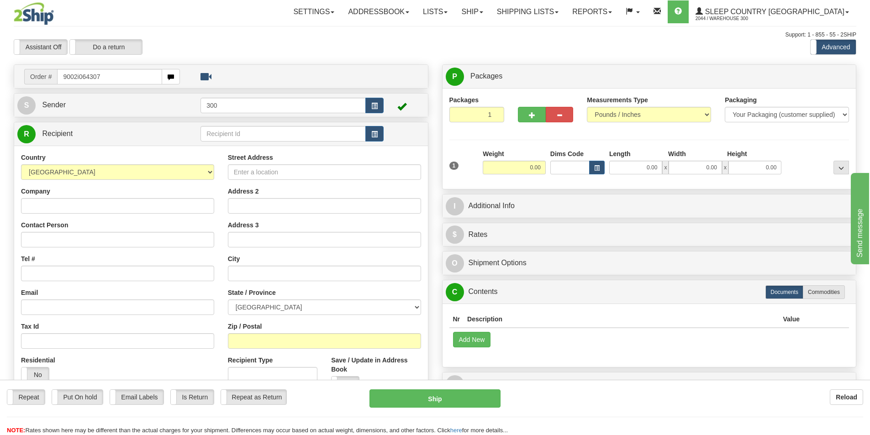
type input "9002i064307"
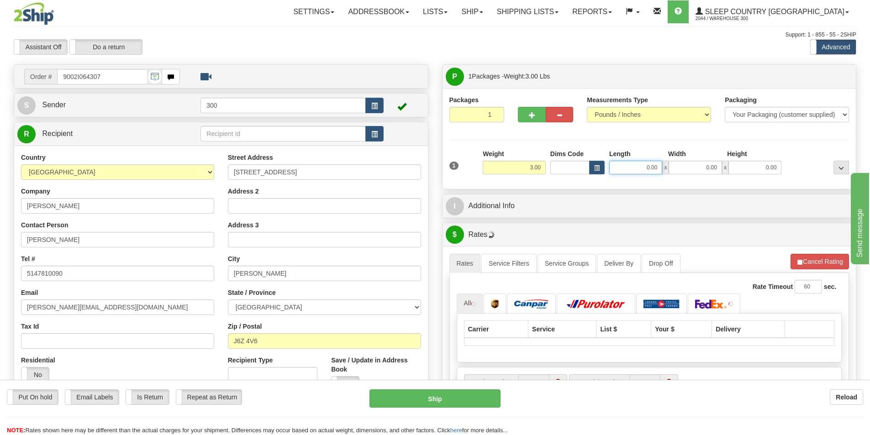
click at [644, 169] on input "0.00" at bounding box center [635, 168] width 53 height 14
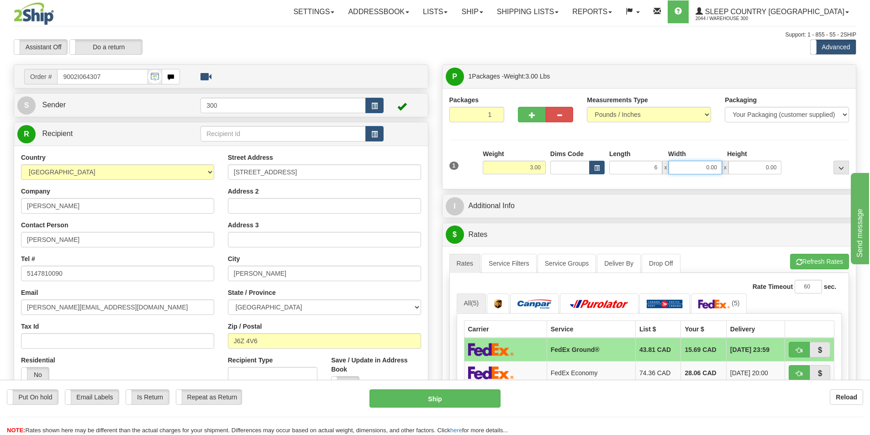
type input "6.00"
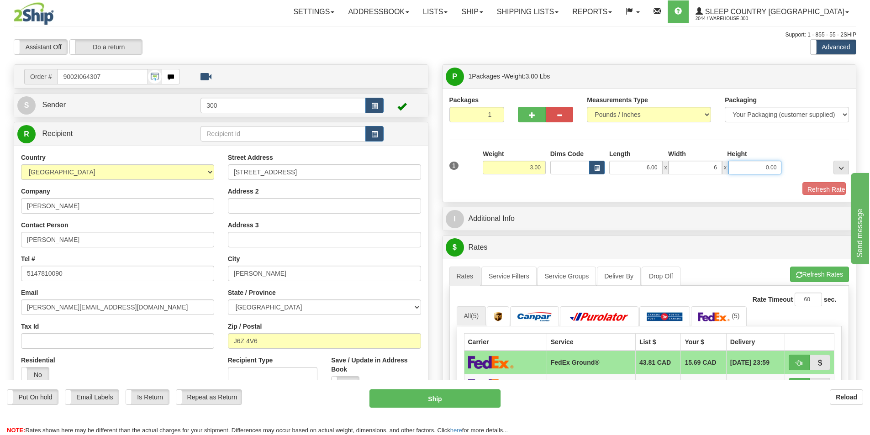
type input "6.00"
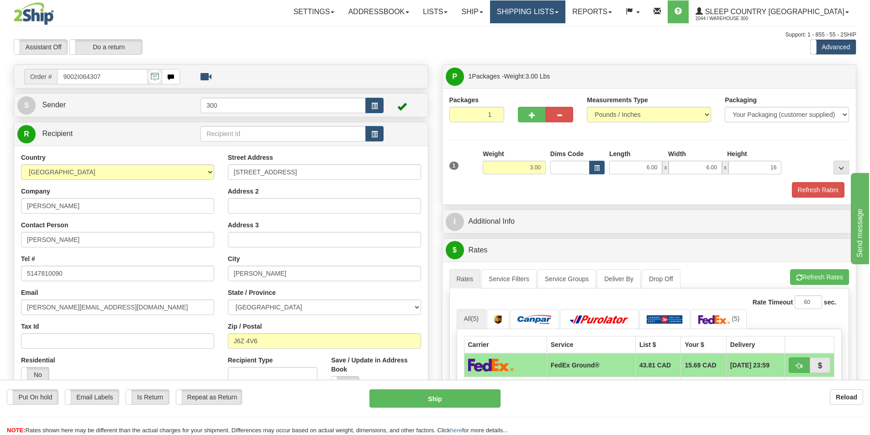
type input "16.00"
click at [565, 15] on link "Shipping lists" at bounding box center [527, 11] width 75 height 23
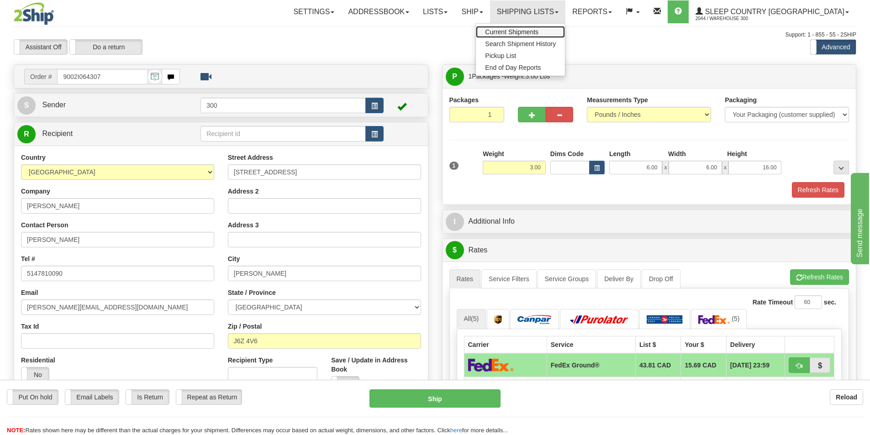
click at [538, 30] on span "Current Shipments" at bounding box center [511, 31] width 53 height 7
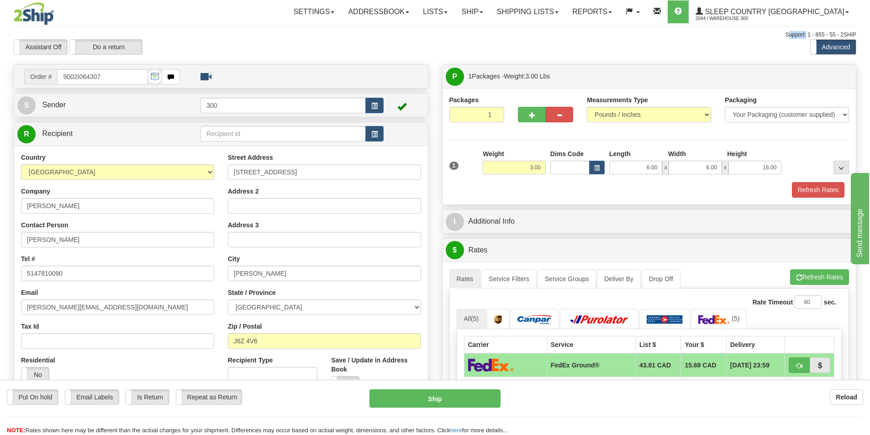
click at [579, 30] on div "Toggle navigation Settings Shipping Preferences Fields Preferences New" at bounding box center [435, 400] width 870 height 801
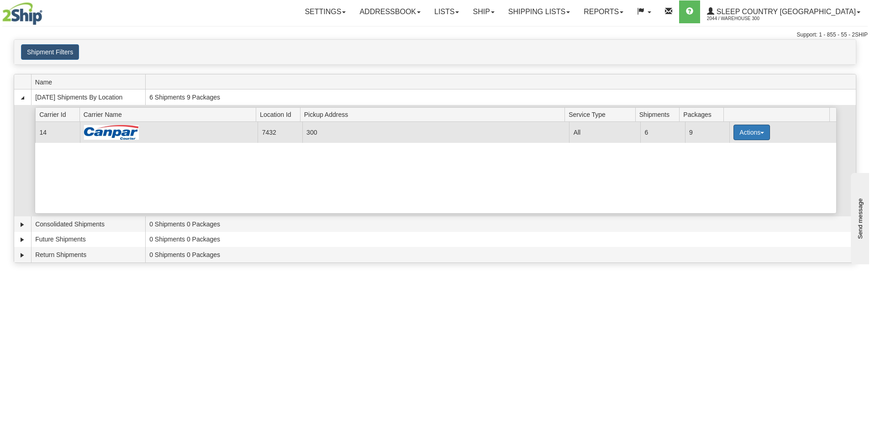
click at [759, 134] on button "Actions" at bounding box center [751, 133] width 37 height 16
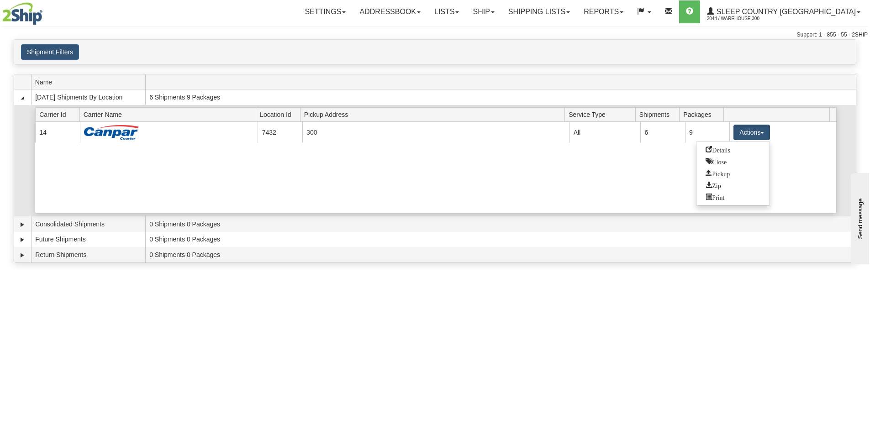
click at [733, 149] on link "Details" at bounding box center [732, 150] width 73 height 12
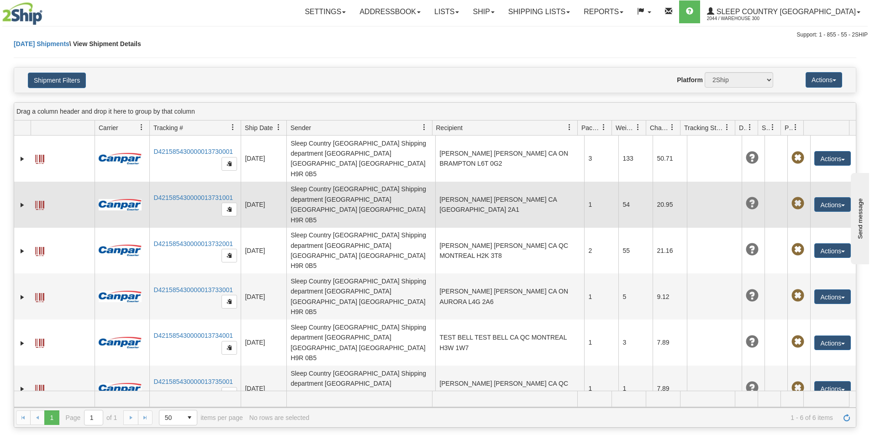
click at [484, 182] on td "[PERSON_NAME] [PERSON_NAME] CA [GEOGRAPHIC_DATA] 2A1" at bounding box center [509, 205] width 149 height 46
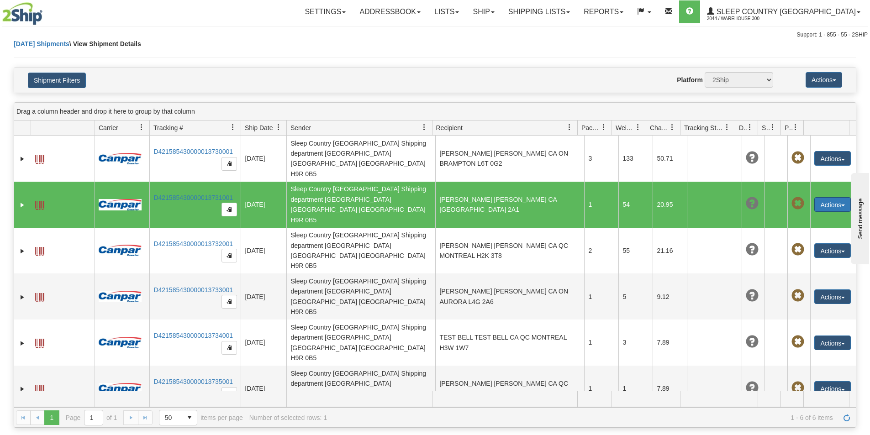
click at [838, 197] on button "Actions" at bounding box center [832, 204] width 37 height 15
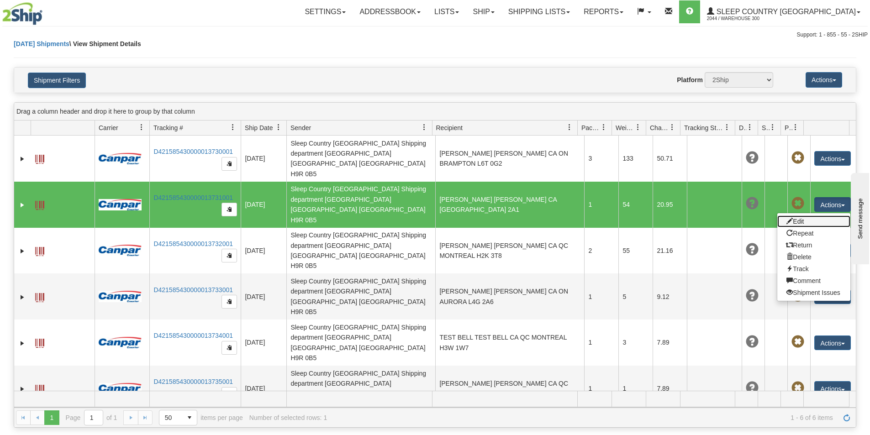
click at [803, 216] on link "Edit" at bounding box center [813, 222] width 73 height 12
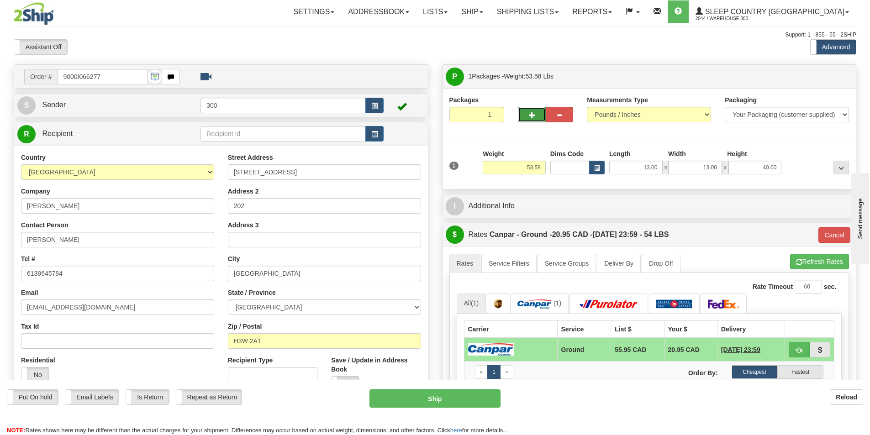
click at [536, 109] on button "button" at bounding box center [531, 115] width 27 height 16
type input "2"
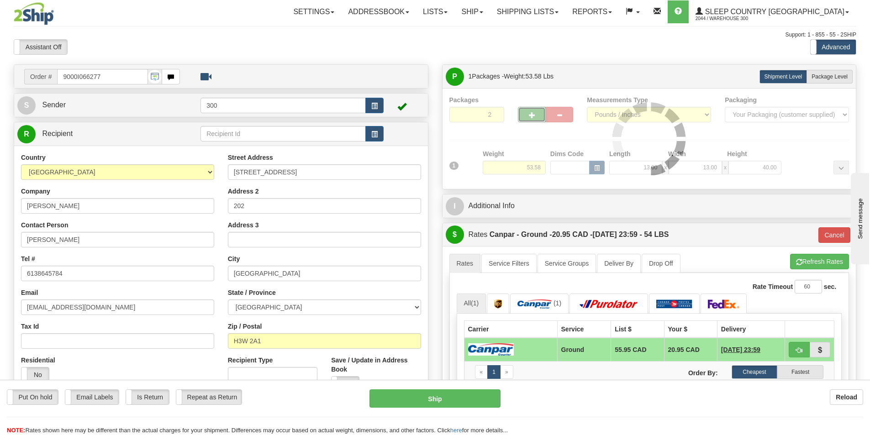
type input "1"
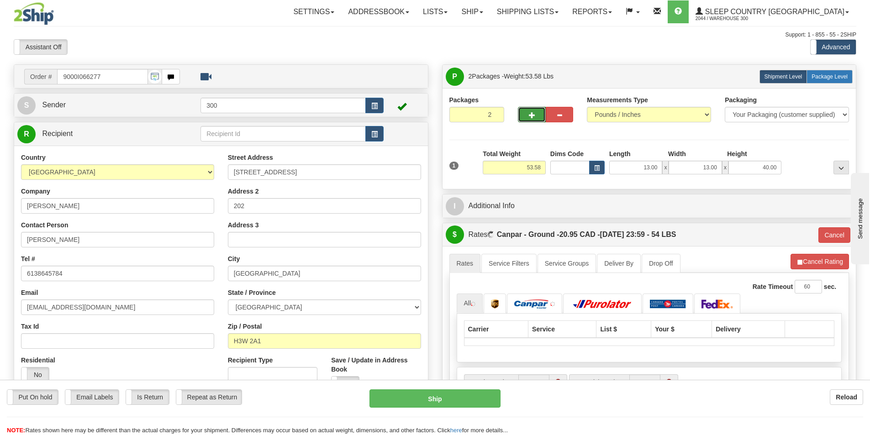
click at [831, 75] on span "Package Level" at bounding box center [830, 77] width 36 height 6
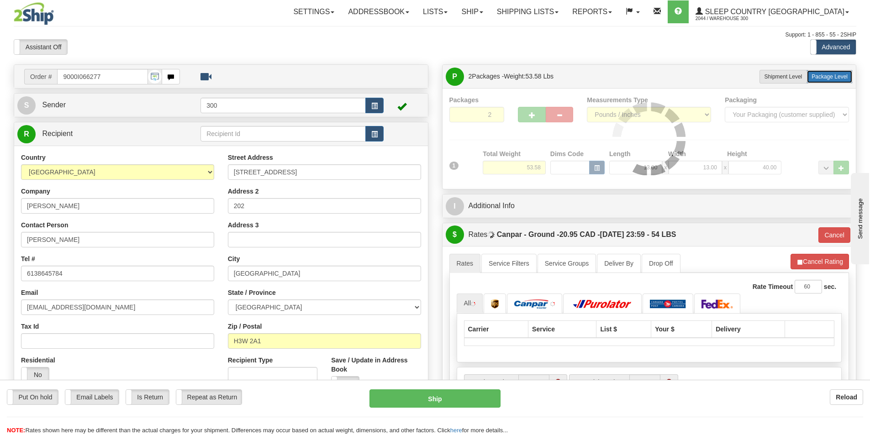
radio input "true"
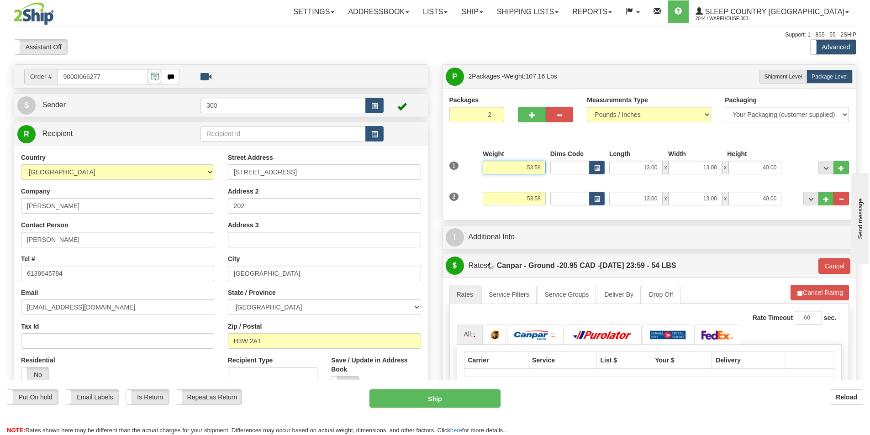
drag, startPoint x: 538, startPoint y: 165, endPoint x: 501, endPoint y: 169, distance: 37.2
click at [501, 169] on input "53.58" at bounding box center [514, 168] width 63 height 14
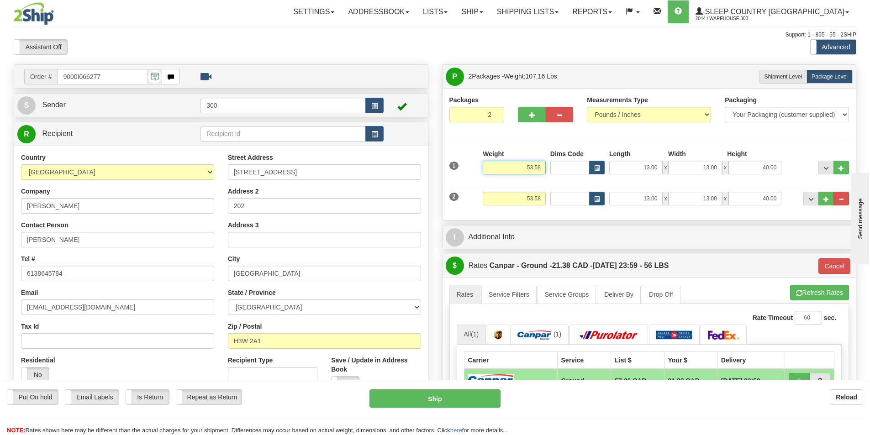
click at [521, 169] on input "53.58" at bounding box center [514, 168] width 63 height 14
click at [522, 165] on input "53.58" at bounding box center [514, 168] width 63 height 14
drag, startPoint x: 524, startPoint y: 167, endPoint x: 560, endPoint y: 163, distance: 36.3
click at [560, 163] on div "1 Weight 53.58 Dims Code x x" at bounding box center [649, 165] width 405 height 32
paste input "26.79"
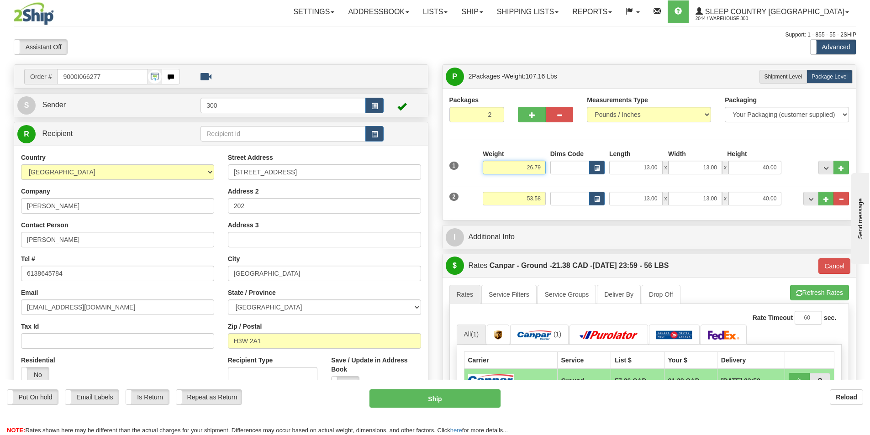
type input "26.79"
type input "1"
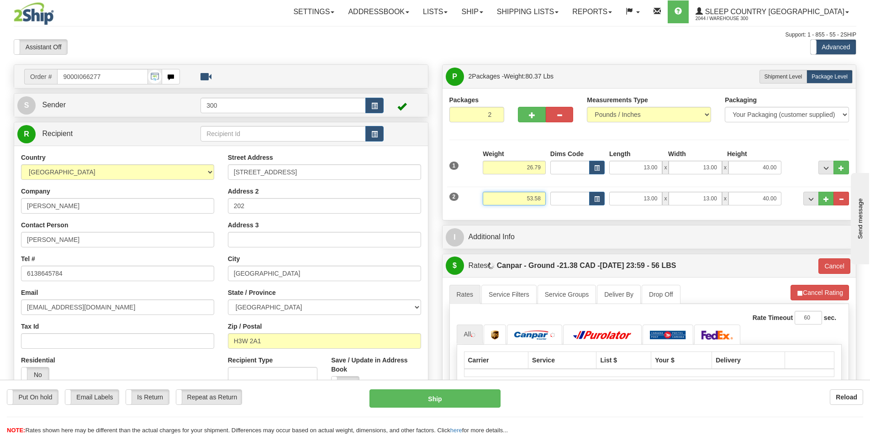
drag, startPoint x: 528, startPoint y: 197, endPoint x: 559, endPoint y: 200, distance: 30.7
click at [559, 200] on div "2 Weight 53.58 Dims Code Length Width Height" at bounding box center [649, 197] width 405 height 31
paste input "26.79"
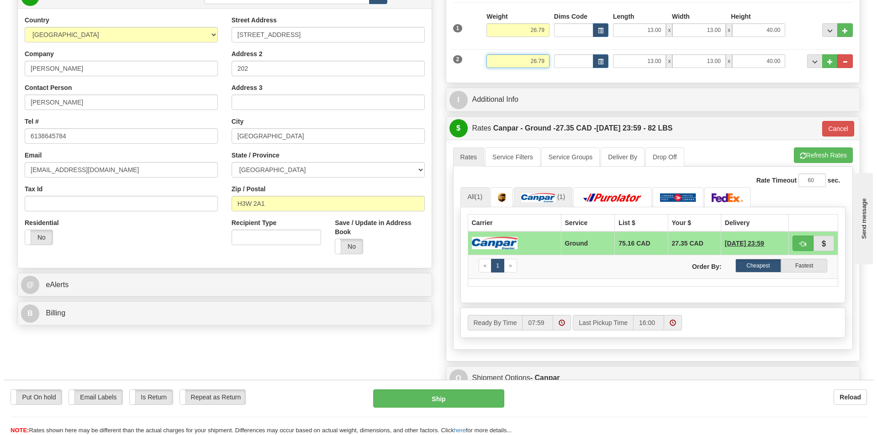
scroll to position [137, 0]
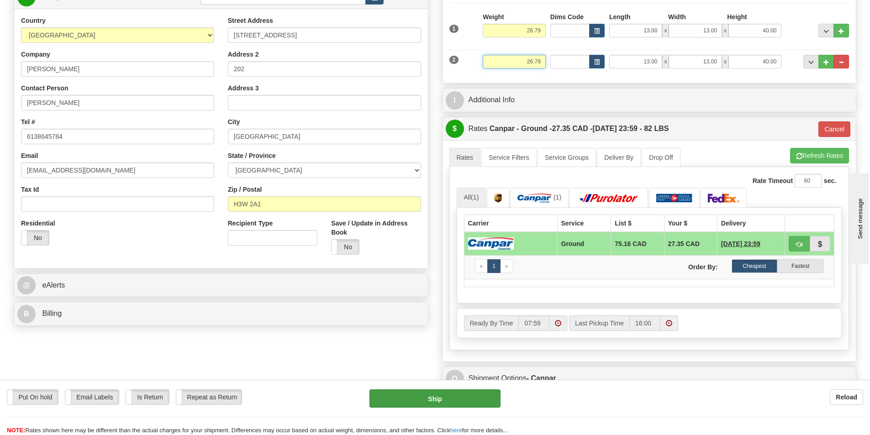
type input "26.79"
click at [428, 401] on button "Ship" at bounding box center [434, 399] width 131 height 18
type input "1"
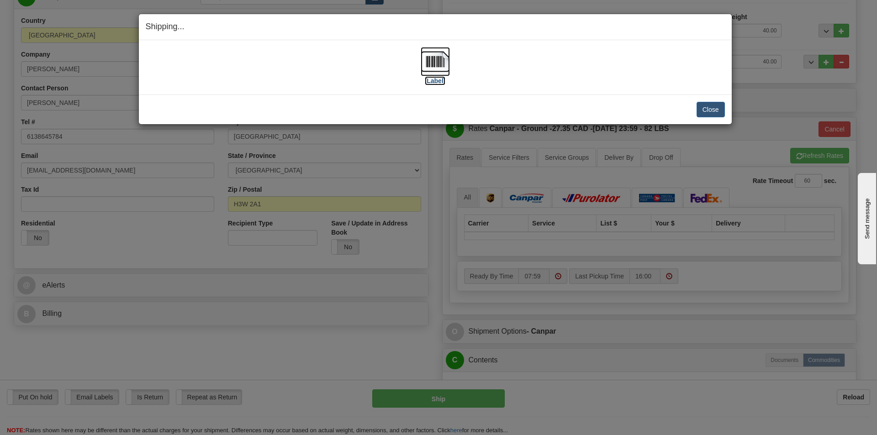
click at [430, 65] on img at bounding box center [435, 61] width 29 height 29
click at [715, 116] on button "Close" at bounding box center [710, 110] width 28 height 16
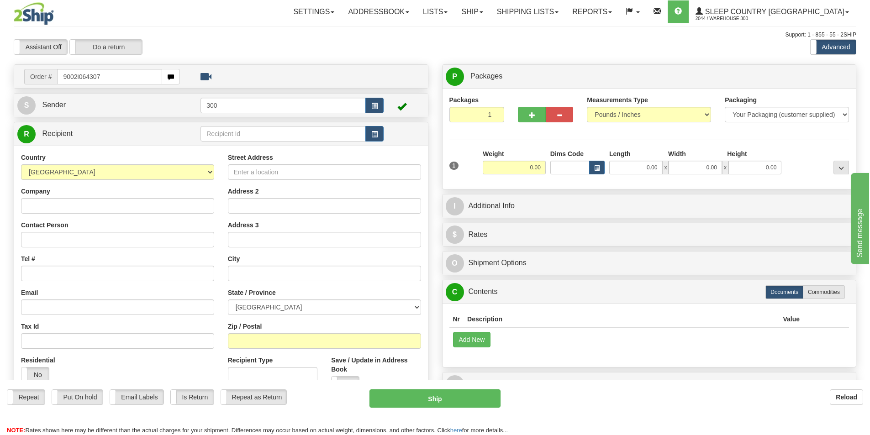
type input "9002i064307"
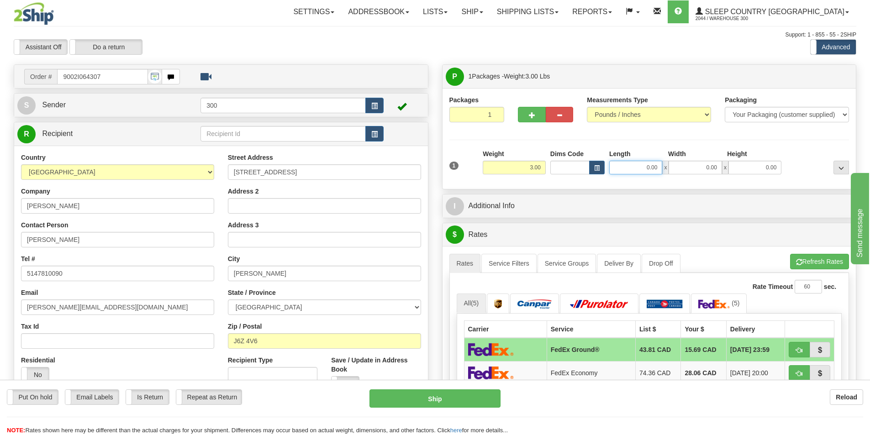
click at [638, 170] on input "0.00" at bounding box center [635, 168] width 53 height 14
type input "6.00"
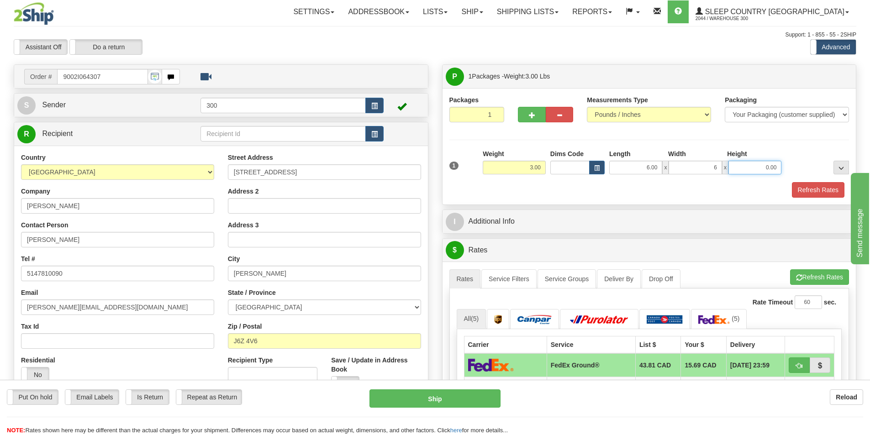
type input "6.00"
type input "16.00"
click at [817, 191] on button "Refresh Rates" at bounding box center [818, 190] width 53 height 16
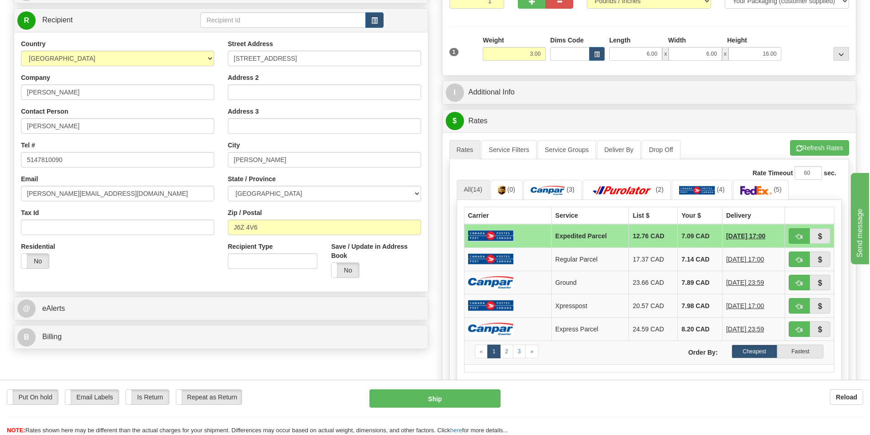
scroll to position [137, 0]
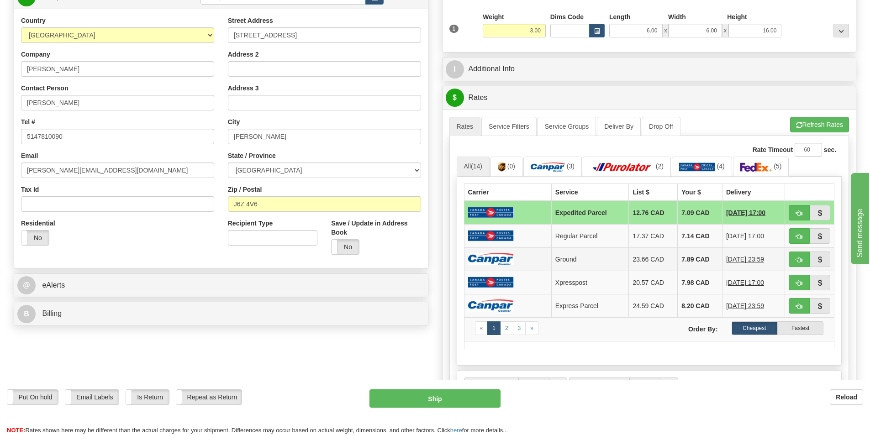
click at [604, 255] on td "Ground" at bounding box center [590, 259] width 78 height 23
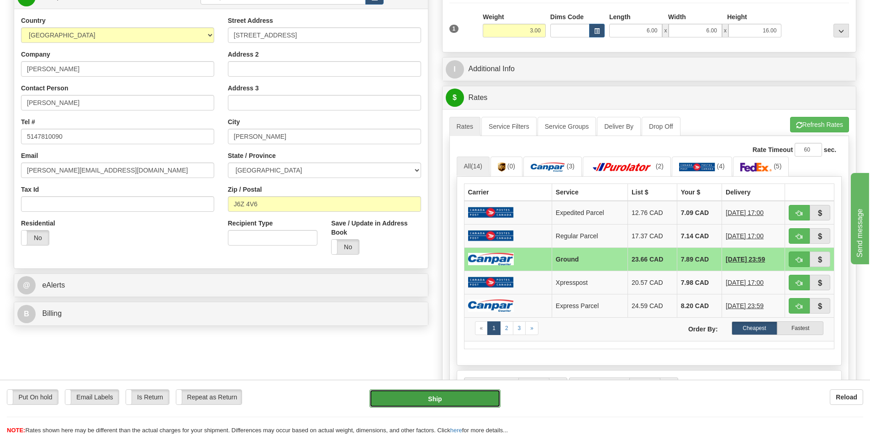
click at [417, 400] on button "Ship" at bounding box center [434, 399] width 131 height 18
type input "1"
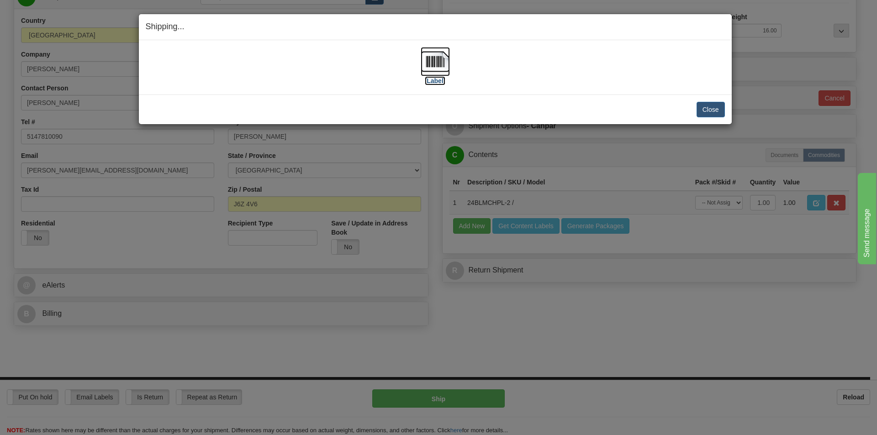
click at [438, 69] on img at bounding box center [435, 61] width 29 height 29
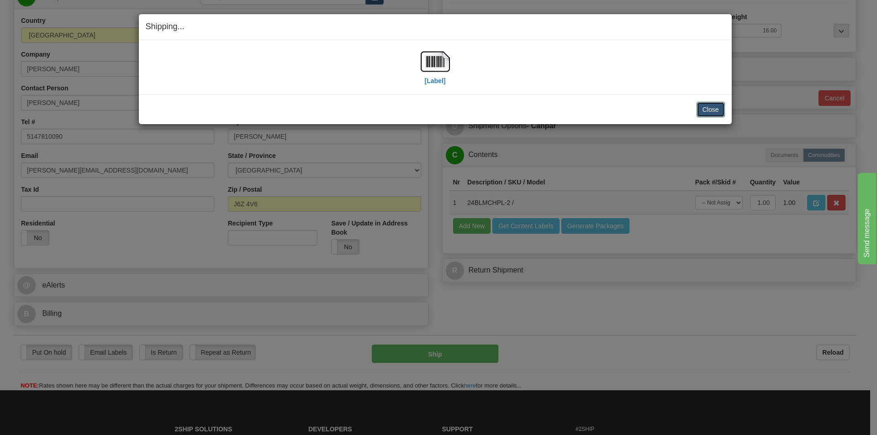
click at [696, 112] on button "Close" at bounding box center [710, 110] width 28 height 16
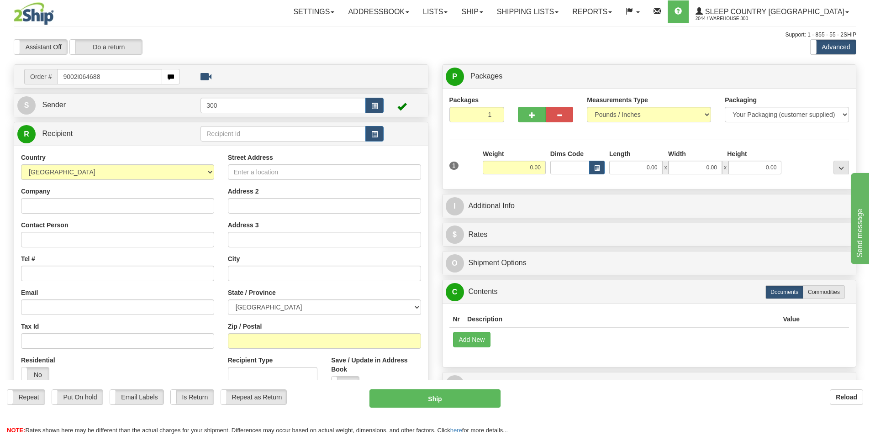
type input "9002i064688"
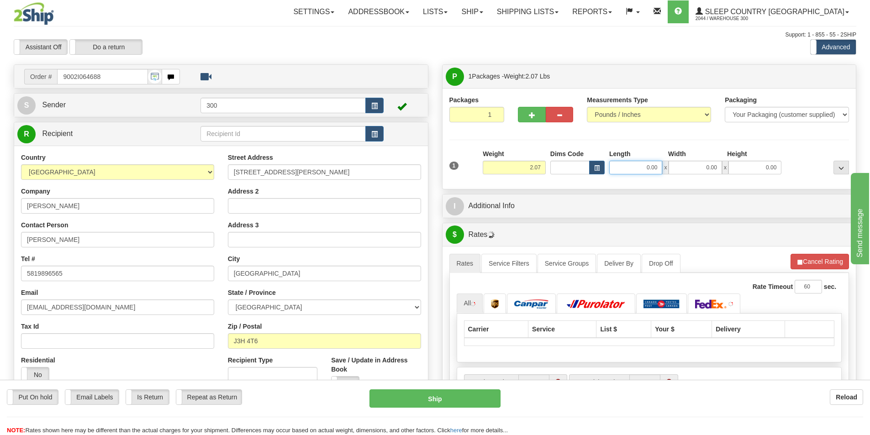
click at [648, 174] on input "0.00" at bounding box center [635, 168] width 53 height 14
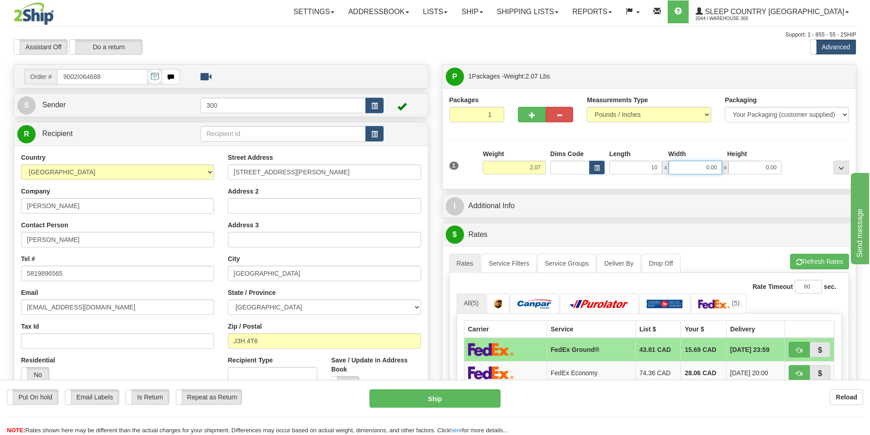
type input "10.00"
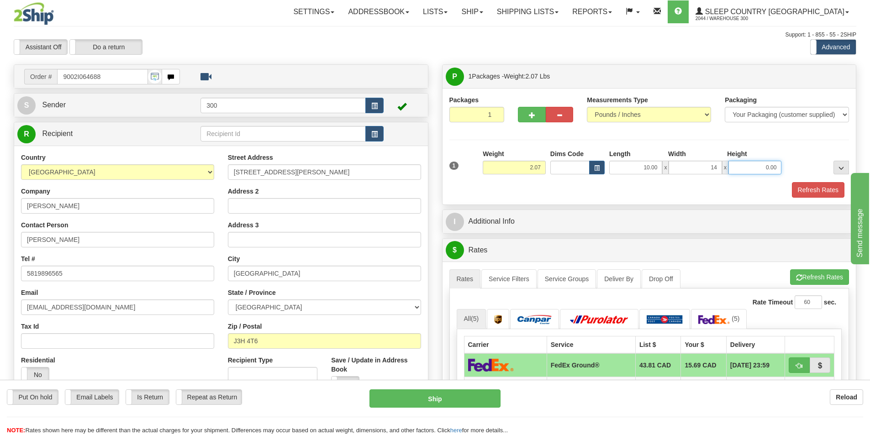
type input "14.00"
type input "2.00"
click at [803, 192] on button "Refresh Rates" at bounding box center [818, 190] width 53 height 16
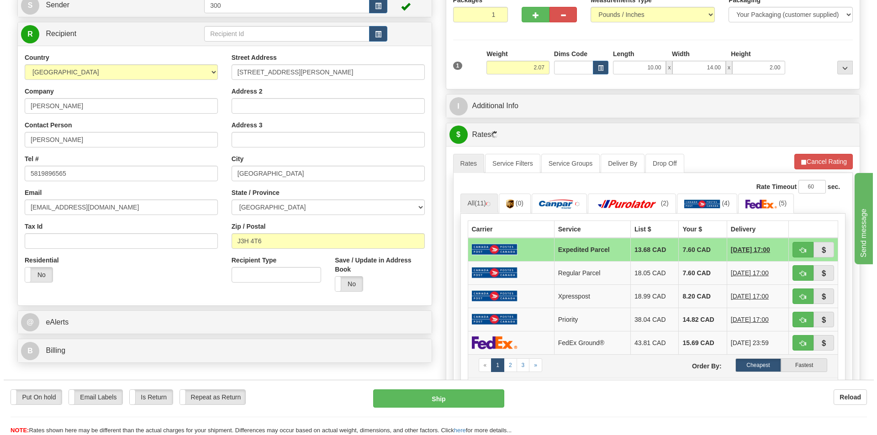
scroll to position [137, 0]
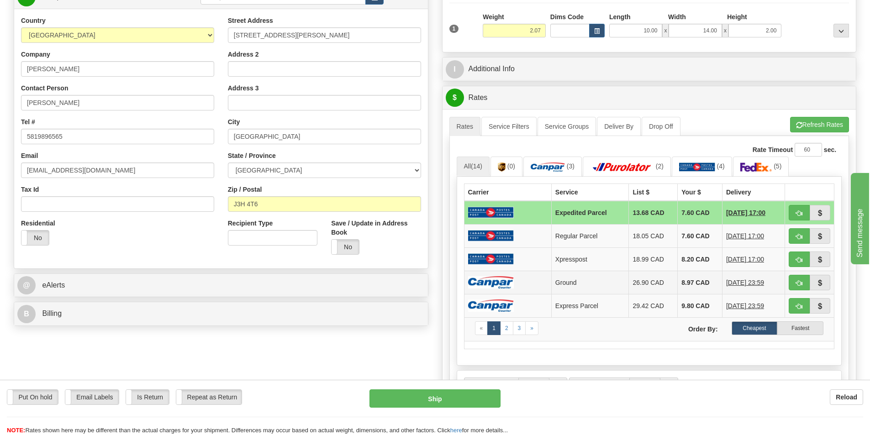
click at [602, 278] on td "Ground" at bounding box center [590, 282] width 78 height 23
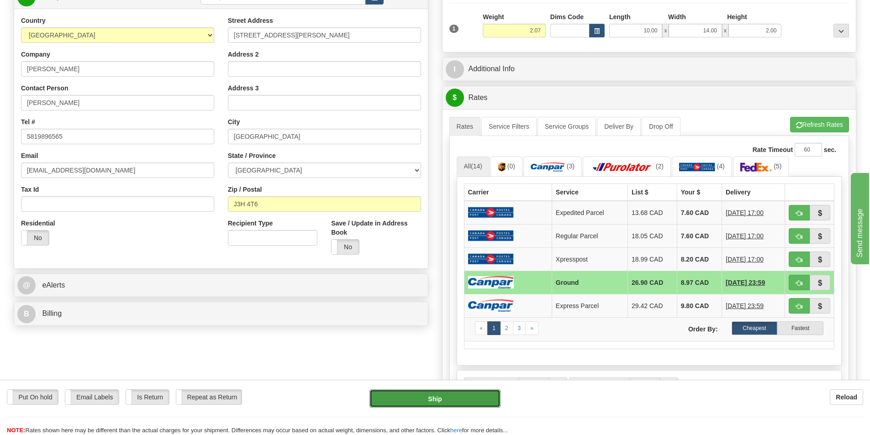
click at [474, 397] on button "Ship" at bounding box center [434, 399] width 131 height 18
type input "1"
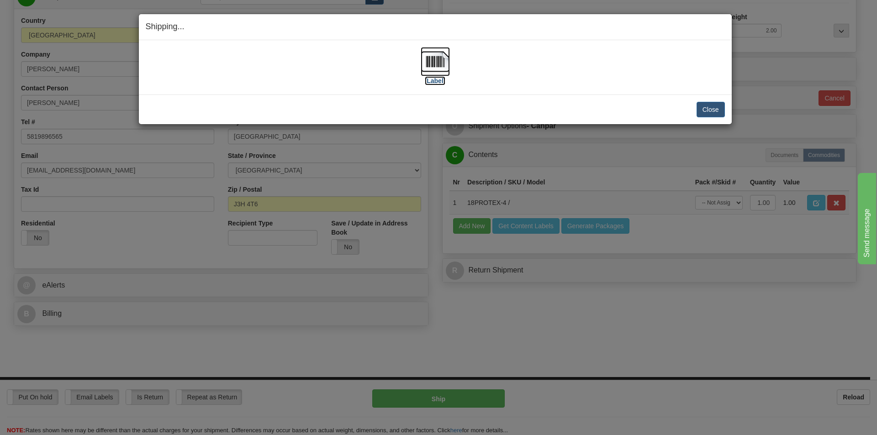
click at [433, 69] on img at bounding box center [435, 61] width 29 height 29
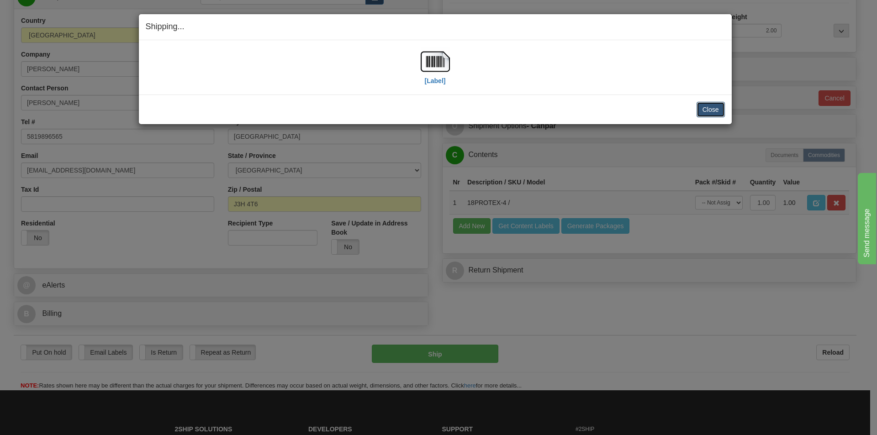
click at [712, 110] on button "Close" at bounding box center [710, 110] width 28 height 16
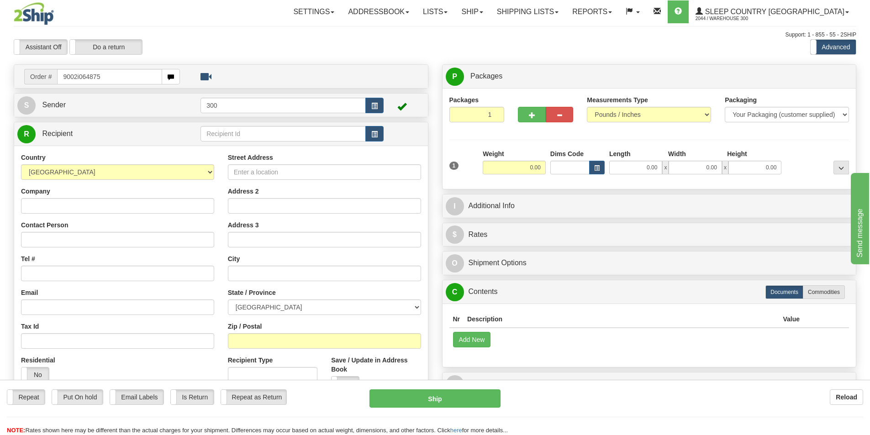
type input "9002i064875"
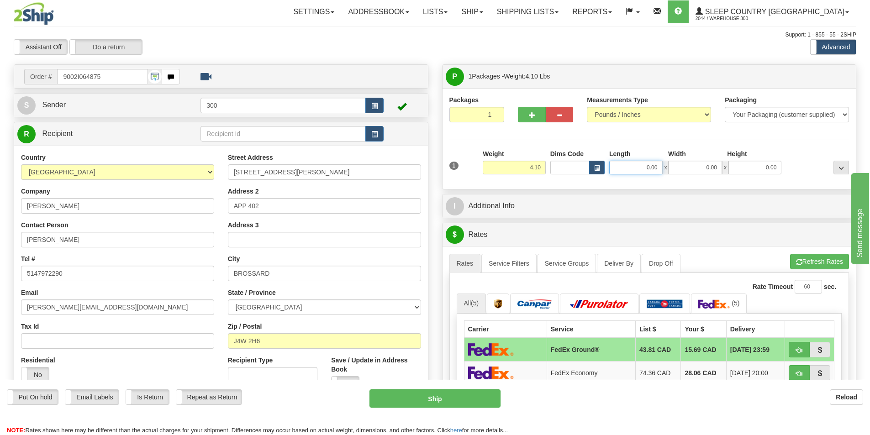
click at [626, 168] on input "0.00" at bounding box center [635, 168] width 53 height 14
type input "8.00"
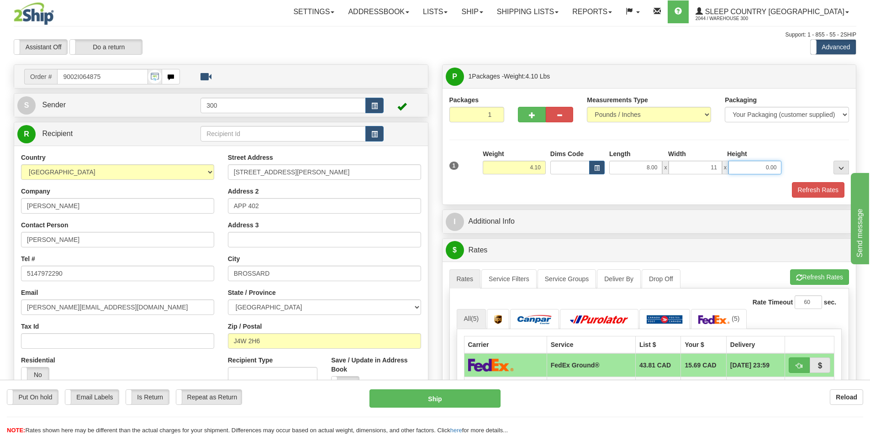
type input "11.00"
type input "5.00"
click at [809, 183] on button "Refresh Rates" at bounding box center [818, 190] width 53 height 16
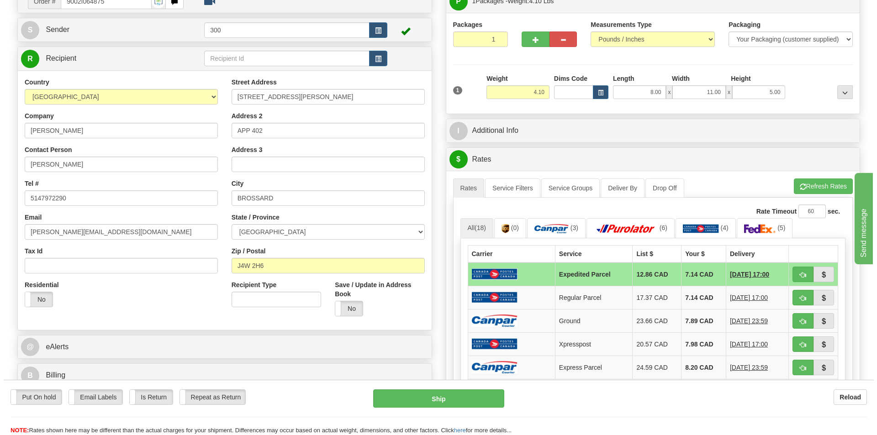
scroll to position [91, 0]
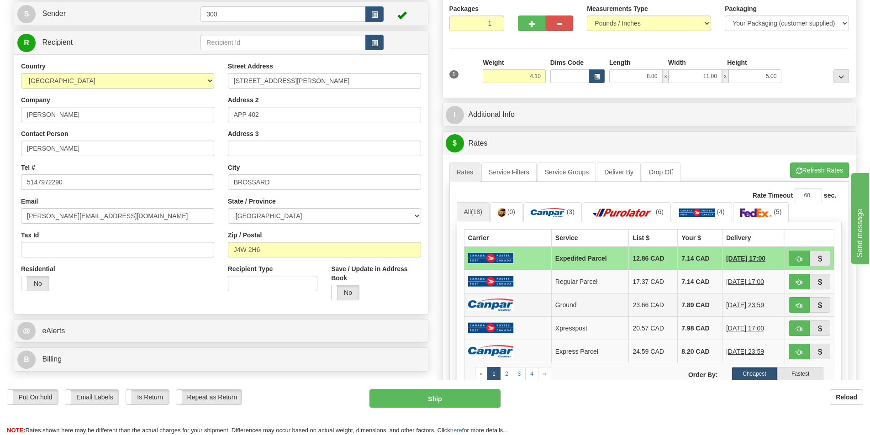
click at [610, 307] on td "Ground" at bounding box center [590, 304] width 78 height 23
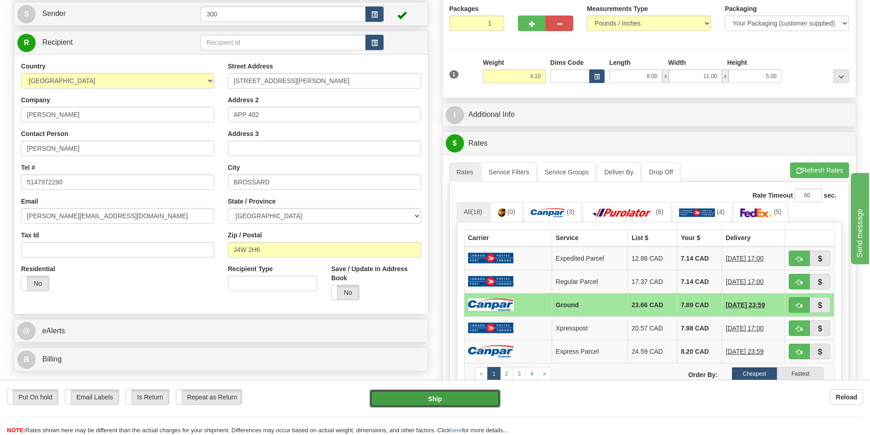
click at [459, 399] on button "Ship" at bounding box center [434, 399] width 131 height 18
type input "1"
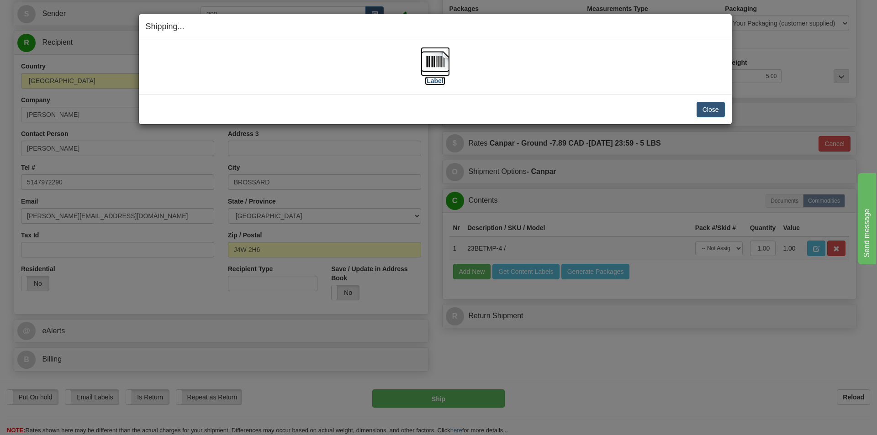
click at [431, 62] on img at bounding box center [435, 61] width 29 height 29
click at [709, 106] on button "Close" at bounding box center [710, 110] width 28 height 16
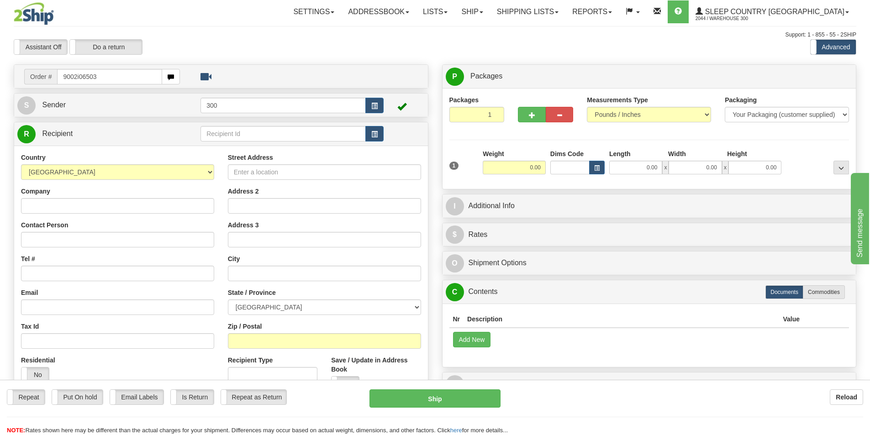
type input "9002i065032"
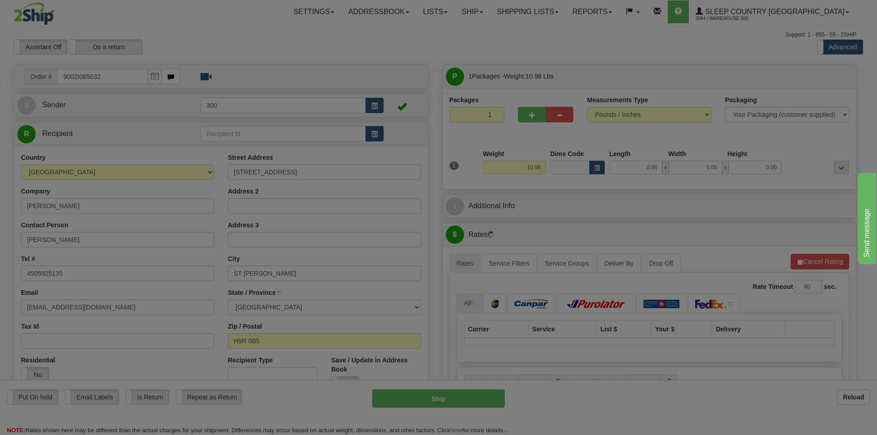
type input "POINTE-CLAIRE"
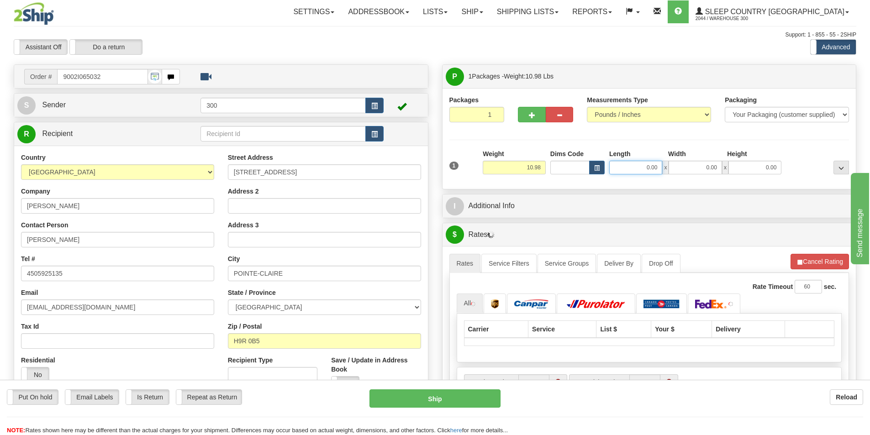
click at [647, 171] on input "0.00" at bounding box center [635, 168] width 53 height 14
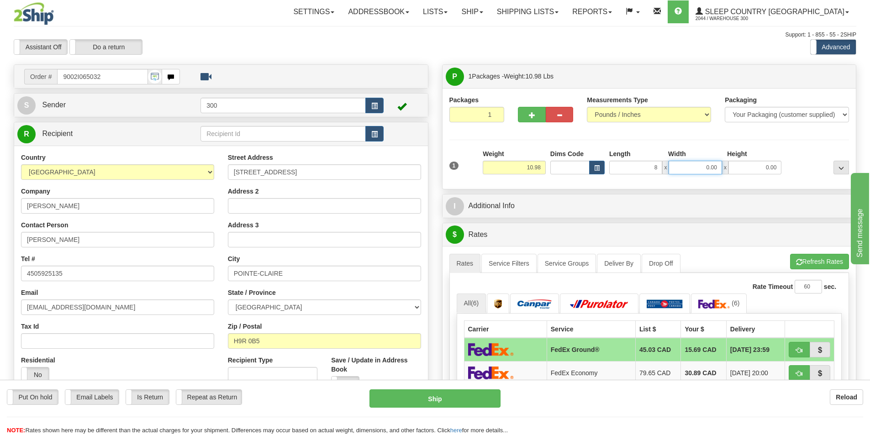
type input "8.00"
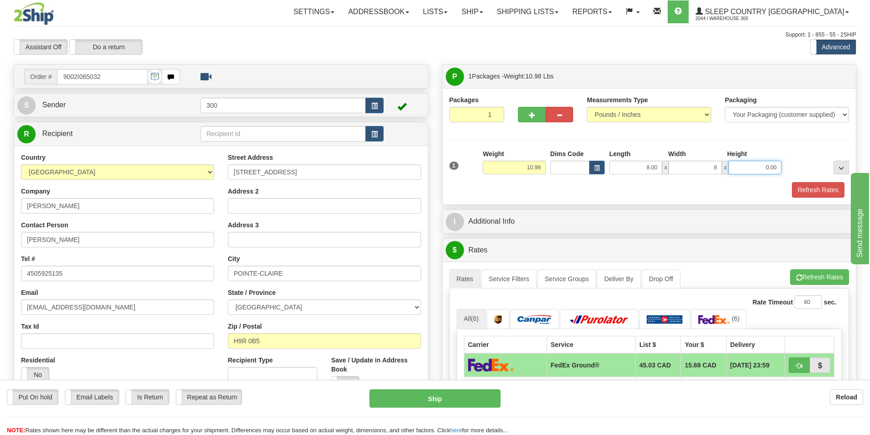
type input "8.00"
type input "16.00"
click at [812, 190] on button "Refresh Rates" at bounding box center [818, 190] width 53 height 16
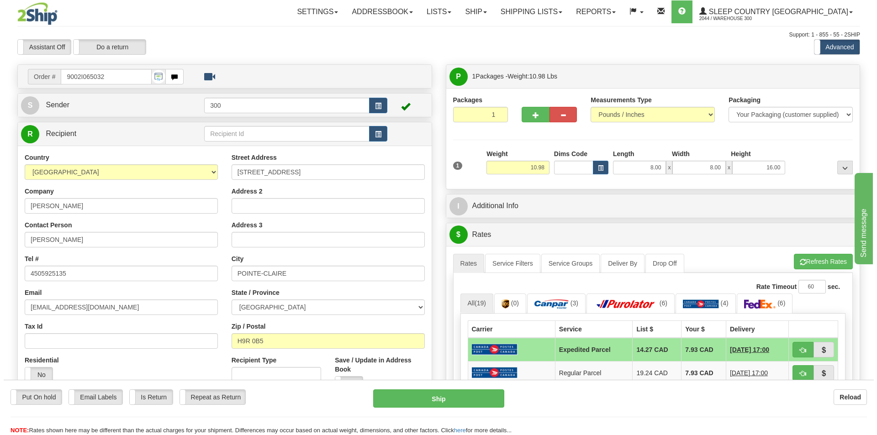
scroll to position [91, 0]
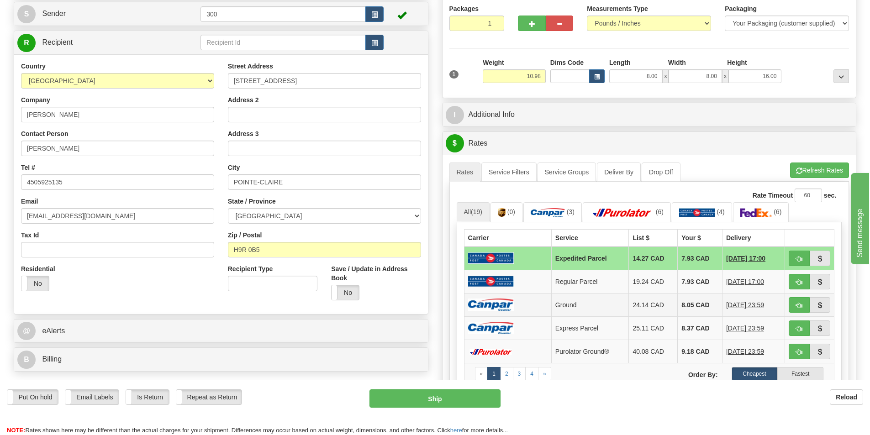
click at [565, 304] on td "Ground" at bounding box center [590, 304] width 78 height 23
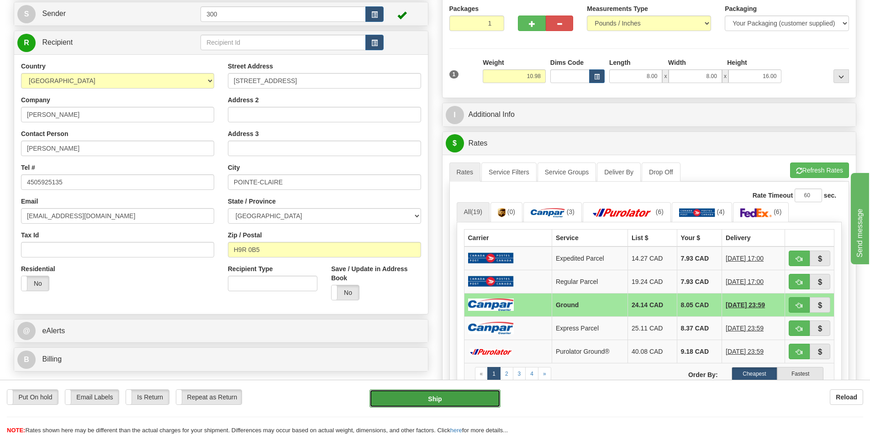
click at [485, 400] on button "Ship" at bounding box center [434, 399] width 131 height 18
type input "1"
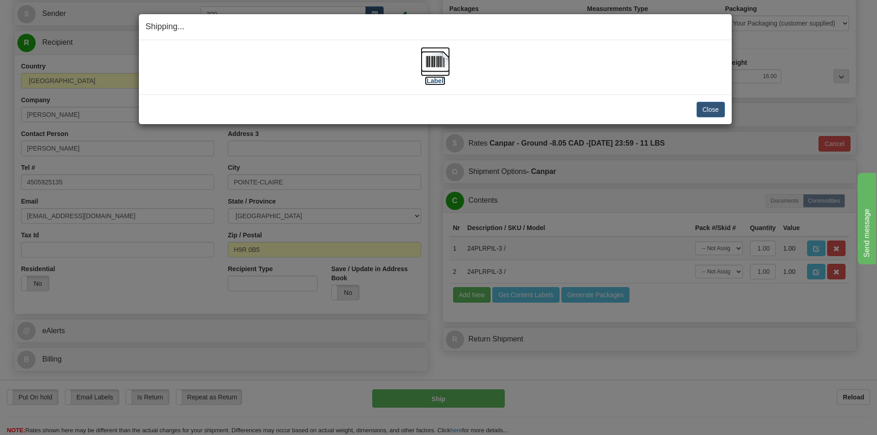
click at [432, 62] on img at bounding box center [435, 61] width 29 height 29
click at [432, 65] on img at bounding box center [435, 61] width 29 height 29
click at [705, 113] on button "Close" at bounding box center [710, 110] width 28 height 16
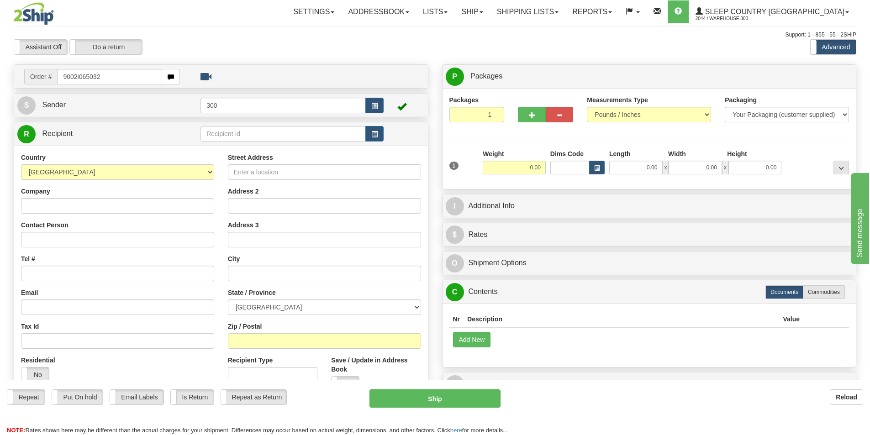
type input "9002i065032"
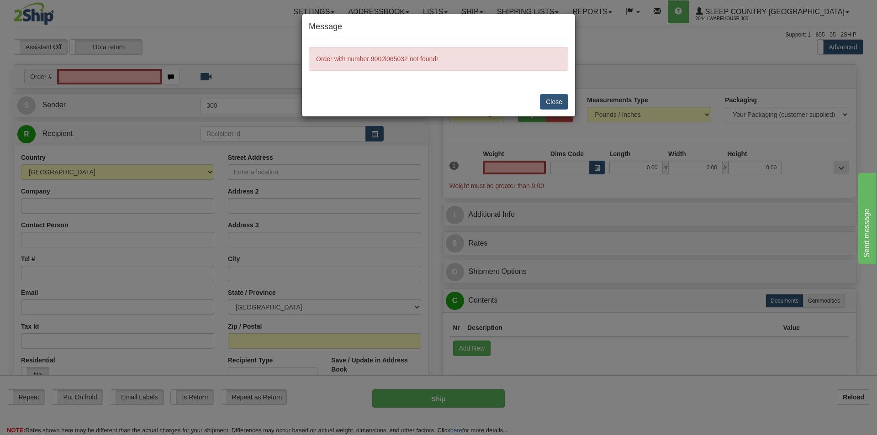
type input "0.00"
click at [545, 101] on button "Close" at bounding box center [554, 102] width 28 height 16
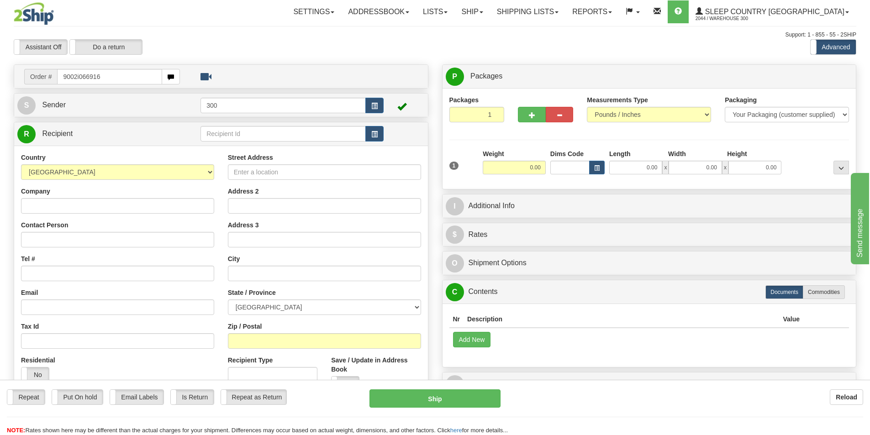
type input "9002i066916"
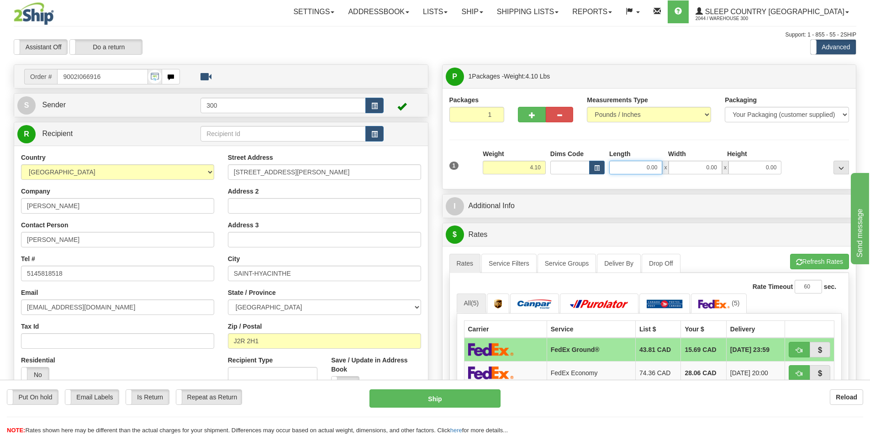
click at [645, 173] on input "0.00" at bounding box center [635, 168] width 53 height 14
type input "8.00"
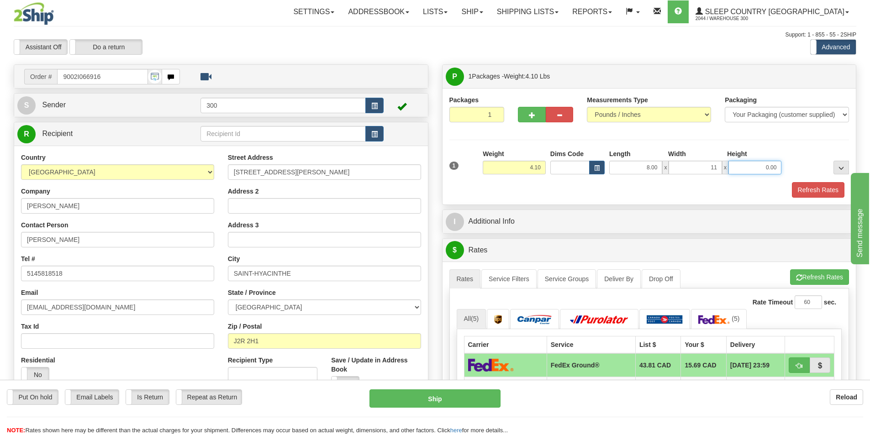
type input "11.00"
type input "5.00"
click at [813, 191] on button "Refresh Rates" at bounding box center [818, 190] width 53 height 16
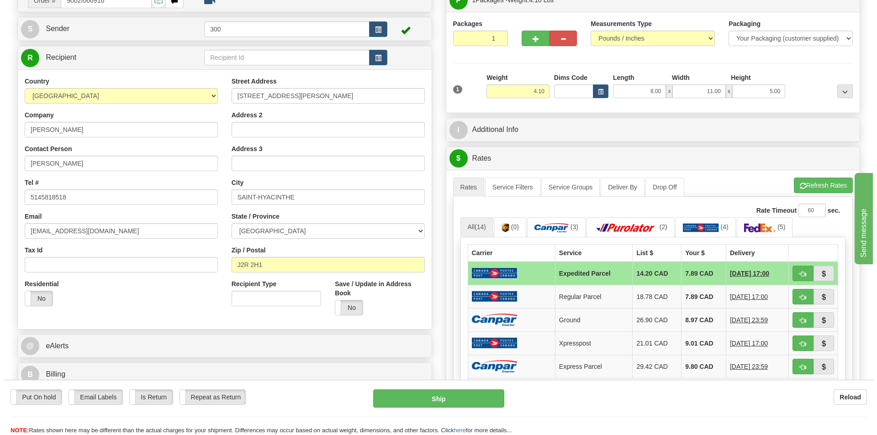
scroll to position [91, 0]
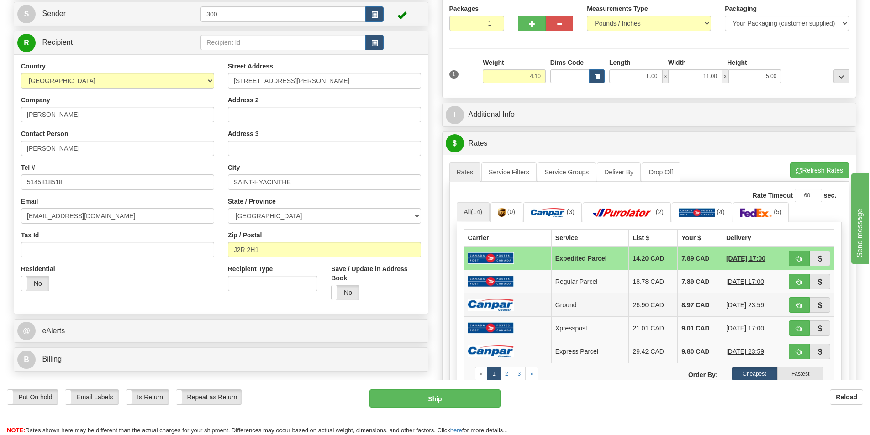
click at [601, 305] on td "Ground" at bounding box center [590, 304] width 78 height 23
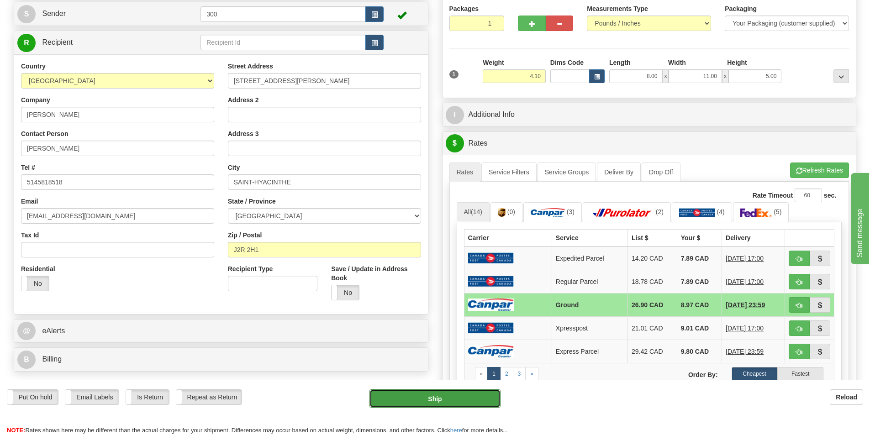
click at [460, 398] on button "Ship" at bounding box center [434, 399] width 131 height 18
type input "1"
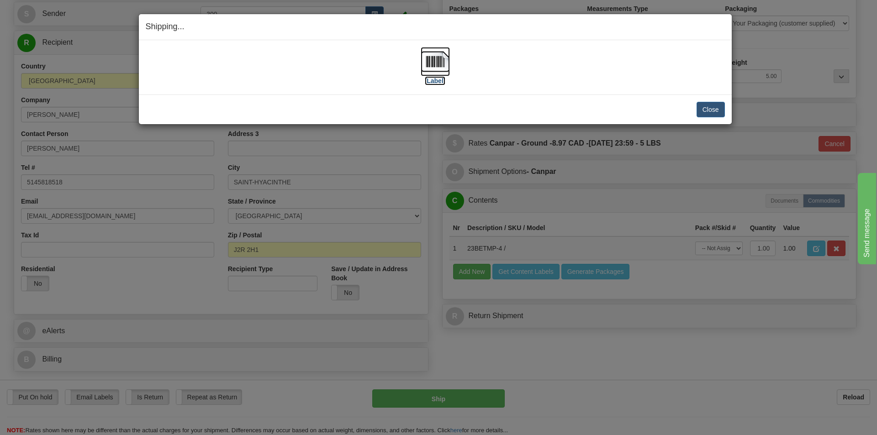
click at [436, 57] on img at bounding box center [435, 61] width 29 height 29
click at [714, 106] on button "Close" at bounding box center [710, 110] width 28 height 16
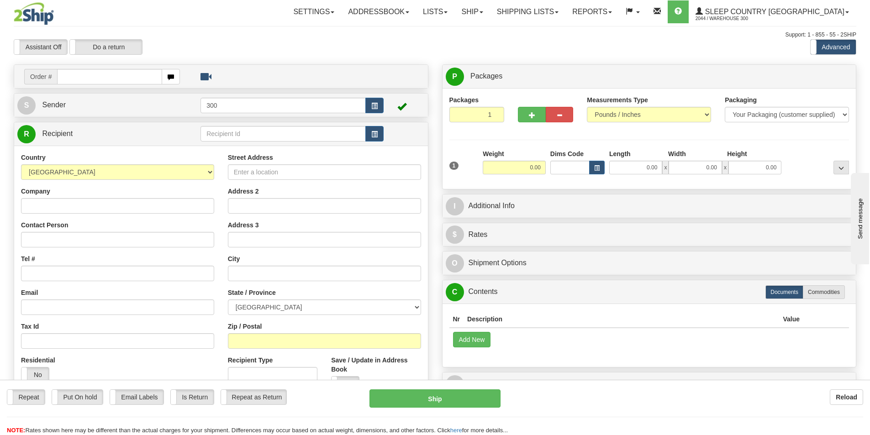
drag, startPoint x: 284, startPoint y: 43, endPoint x: 284, endPoint y: 51, distance: 7.8
click at [284, 51] on div "Assistant On Assistant Off Do a return Do a return" at bounding box center [185, 47] width 357 height 16
click at [372, 56] on div "Toggle navigation Settings Shipping Preferences Fields Preferences New" at bounding box center [435, 257] width 870 height 514
click at [565, 4] on link "Shipping lists" at bounding box center [527, 11] width 75 height 23
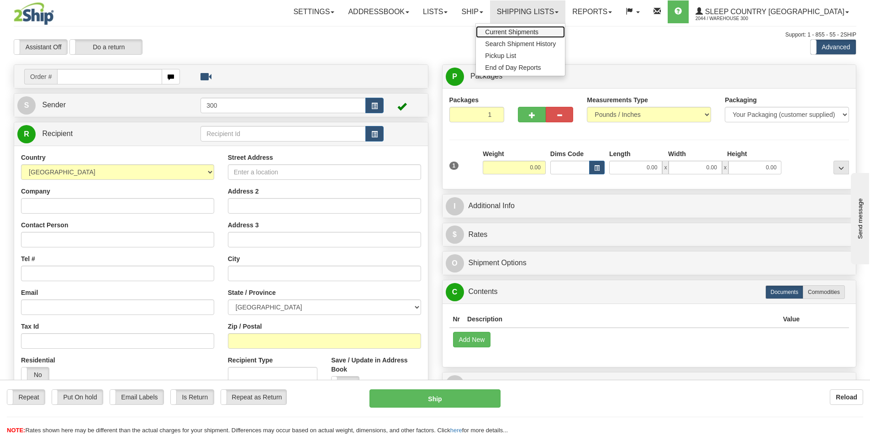
click at [538, 34] on span "Current Shipments" at bounding box center [511, 31] width 53 height 7
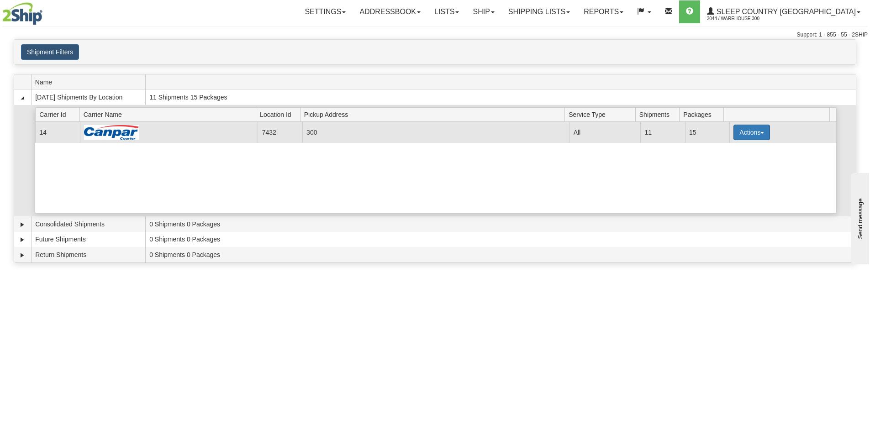
click at [753, 138] on button "Actions" at bounding box center [751, 133] width 37 height 16
click at [735, 157] on link "Close" at bounding box center [732, 162] width 73 height 12
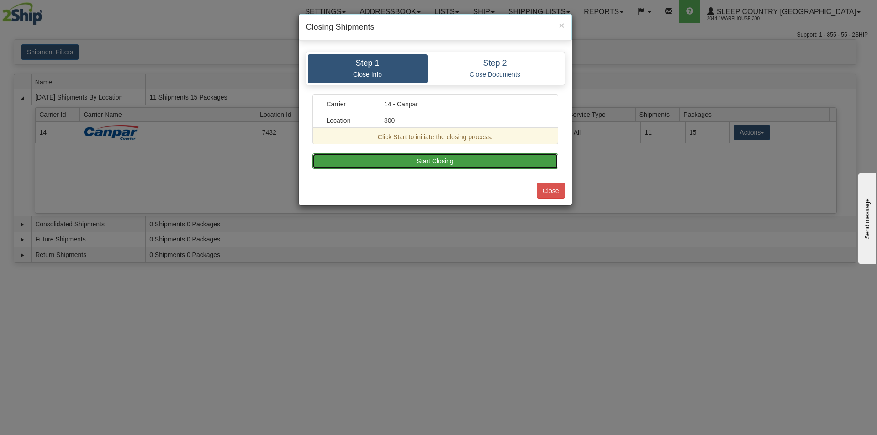
click at [450, 163] on button "Start Closing" at bounding box center [435, 161] width 246 height 16
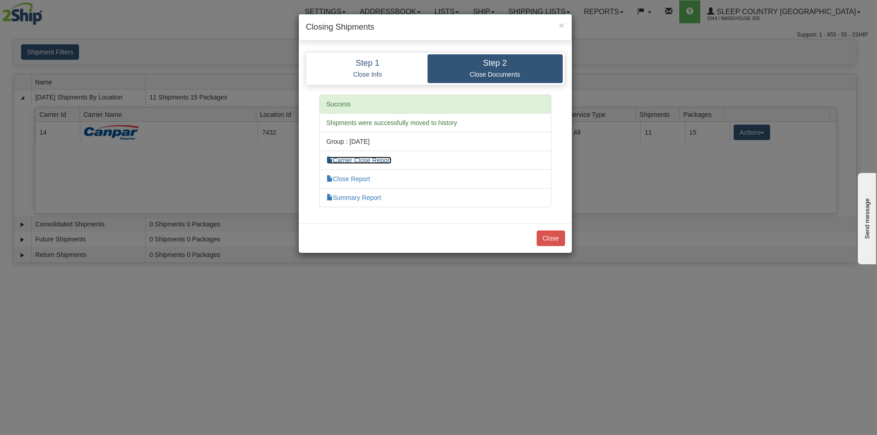
click at [343, 157] on link "Carrier Close Report" at bounding box center [359, 160] width 65 height 7
click at [359, 179] on link "Close Report" at bounding box center [349, 178] width 44 height 7
click at [376, 197] on link "Summary Report" at bounding box center [354, 197] width 55 height 7
click at [550, 242] on button "Close" at bounding box center [551, 239] width 28 height 16
